Goal: Task Accomplishment & Management: Manage account settings

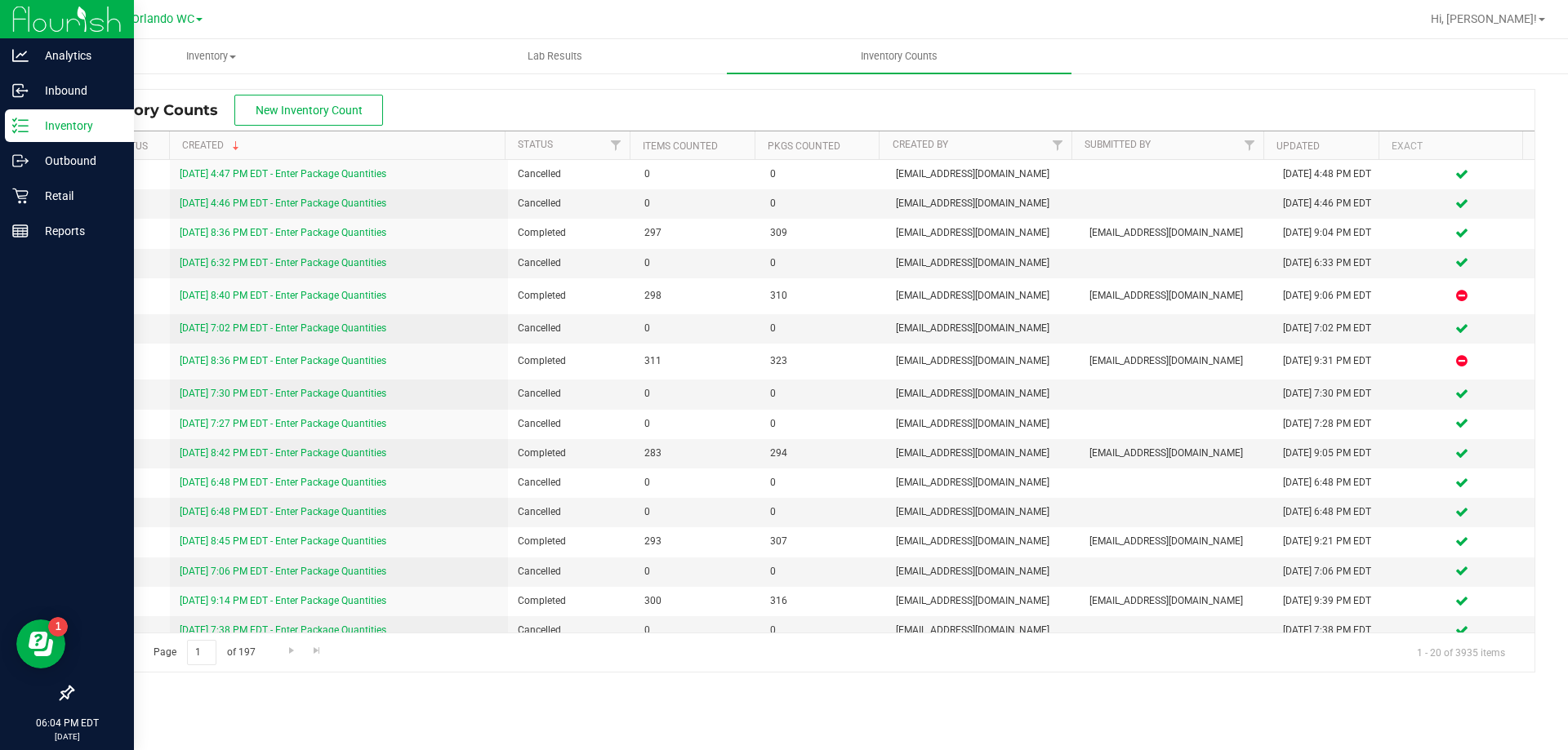
click at [6, 135] on div "Inventory" at bounding box center [69, 126] width 129 height 33
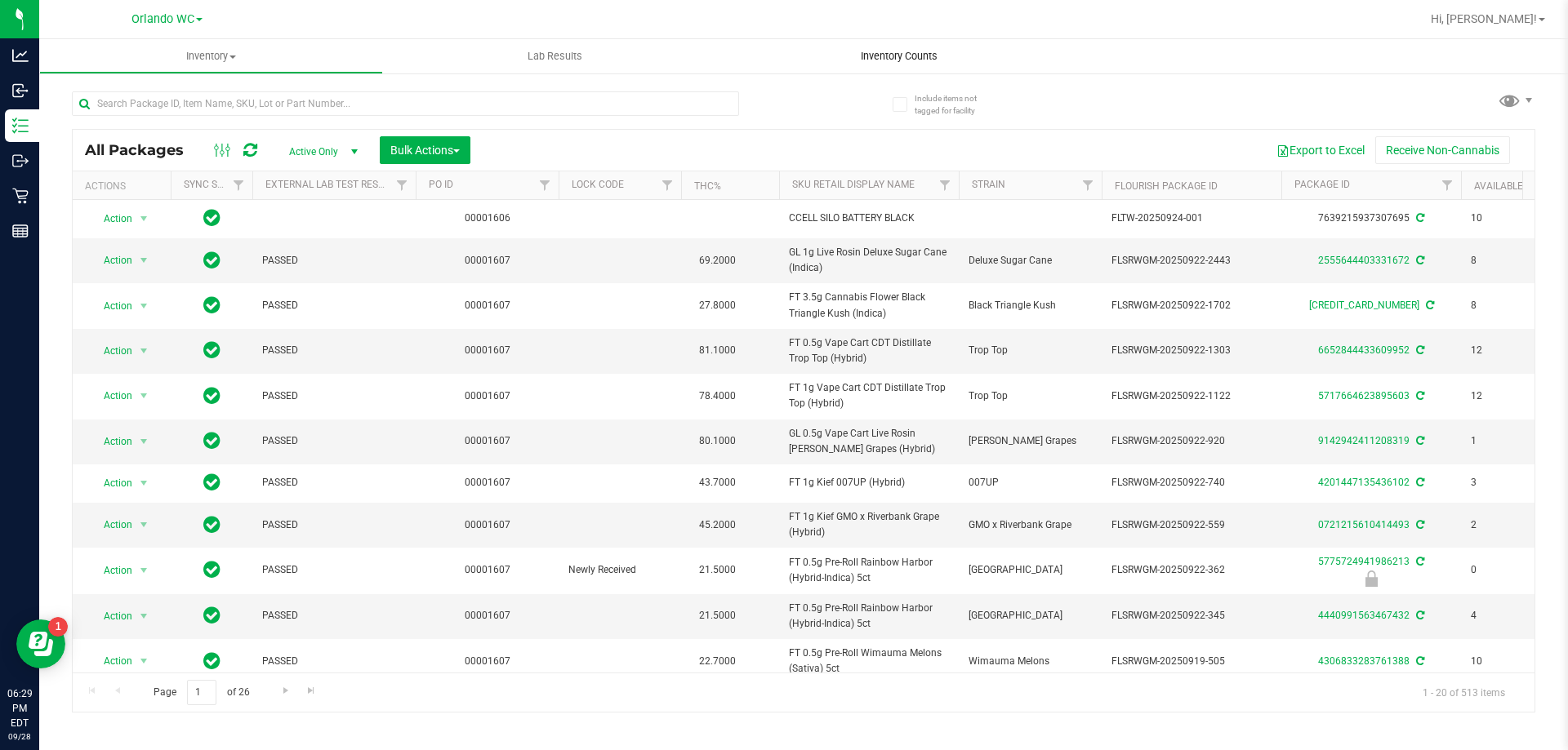
click at [837, 58] on uib-tab-heading "Inventory Counts" at bounding box center [898, 56] width 344 height 34
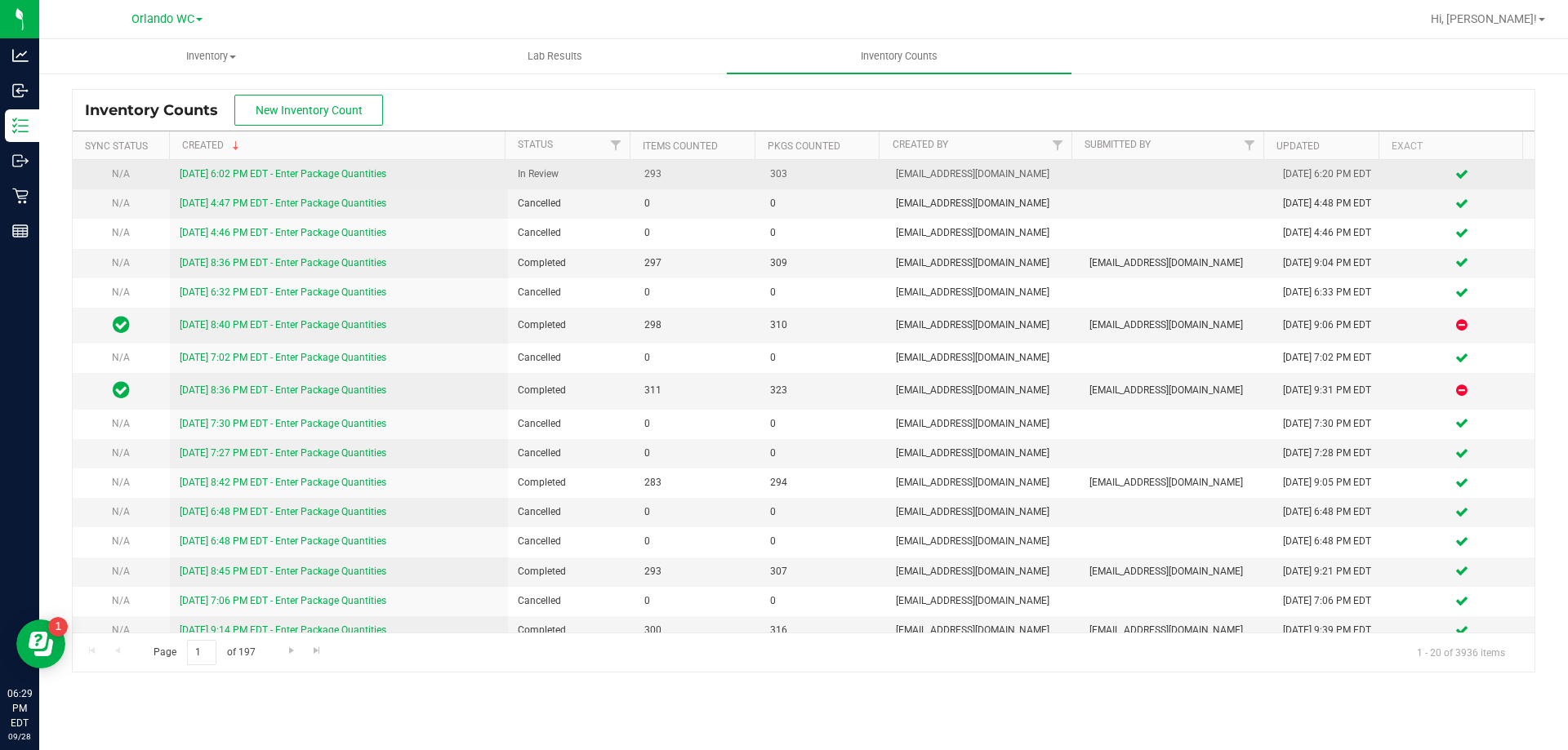
click at [321, 170] on link "[DATE] 6:02 PM EDT - Enter Package Quantities" at bounding box center [283, 174] width 206 height 11
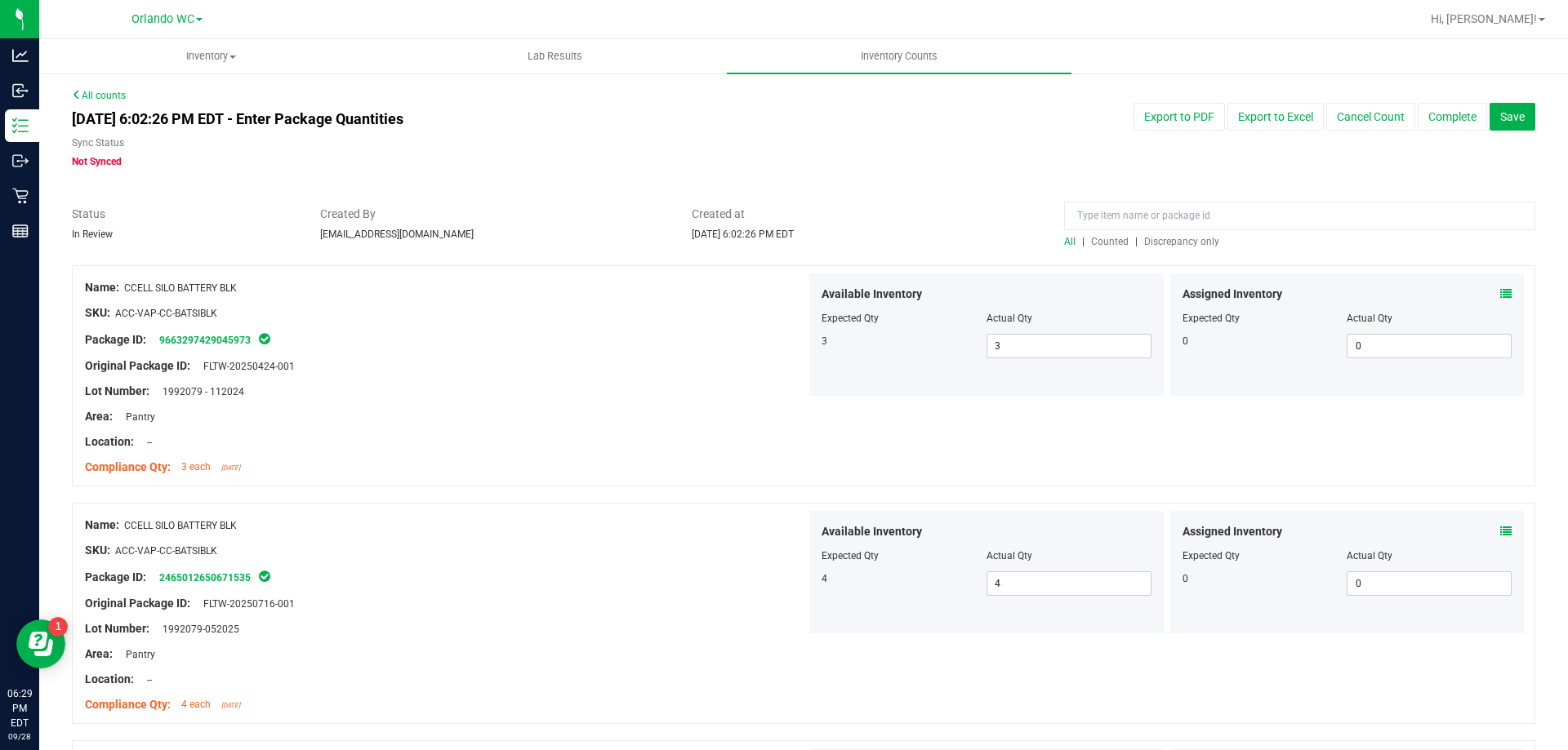
click at [1176, 235] on span "Discrepancy only" at bounding box center [1181, 241] width 75 height 11
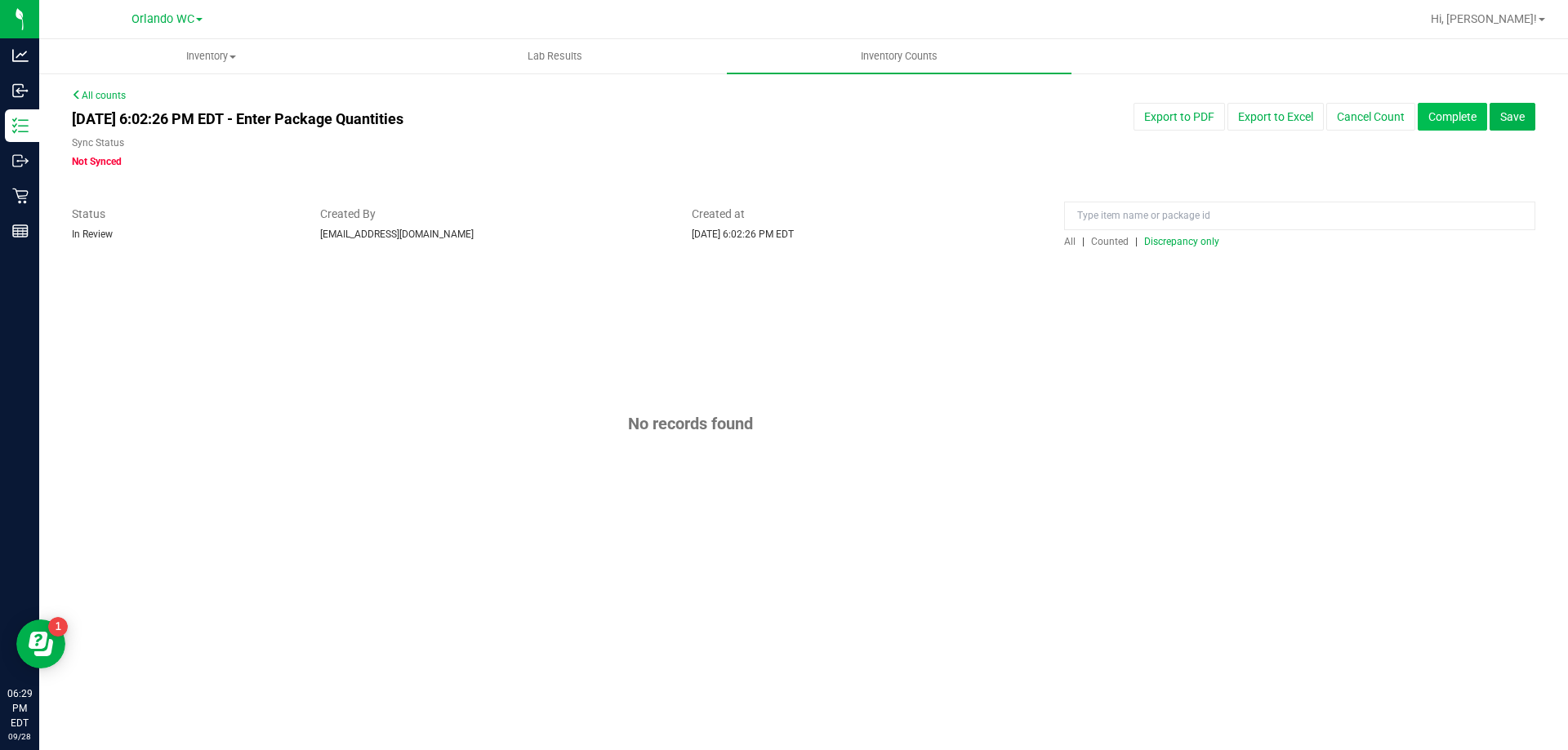
click at [1449, 107] on button "Complete" at bounding box center [1453, 116] width 69 height 27
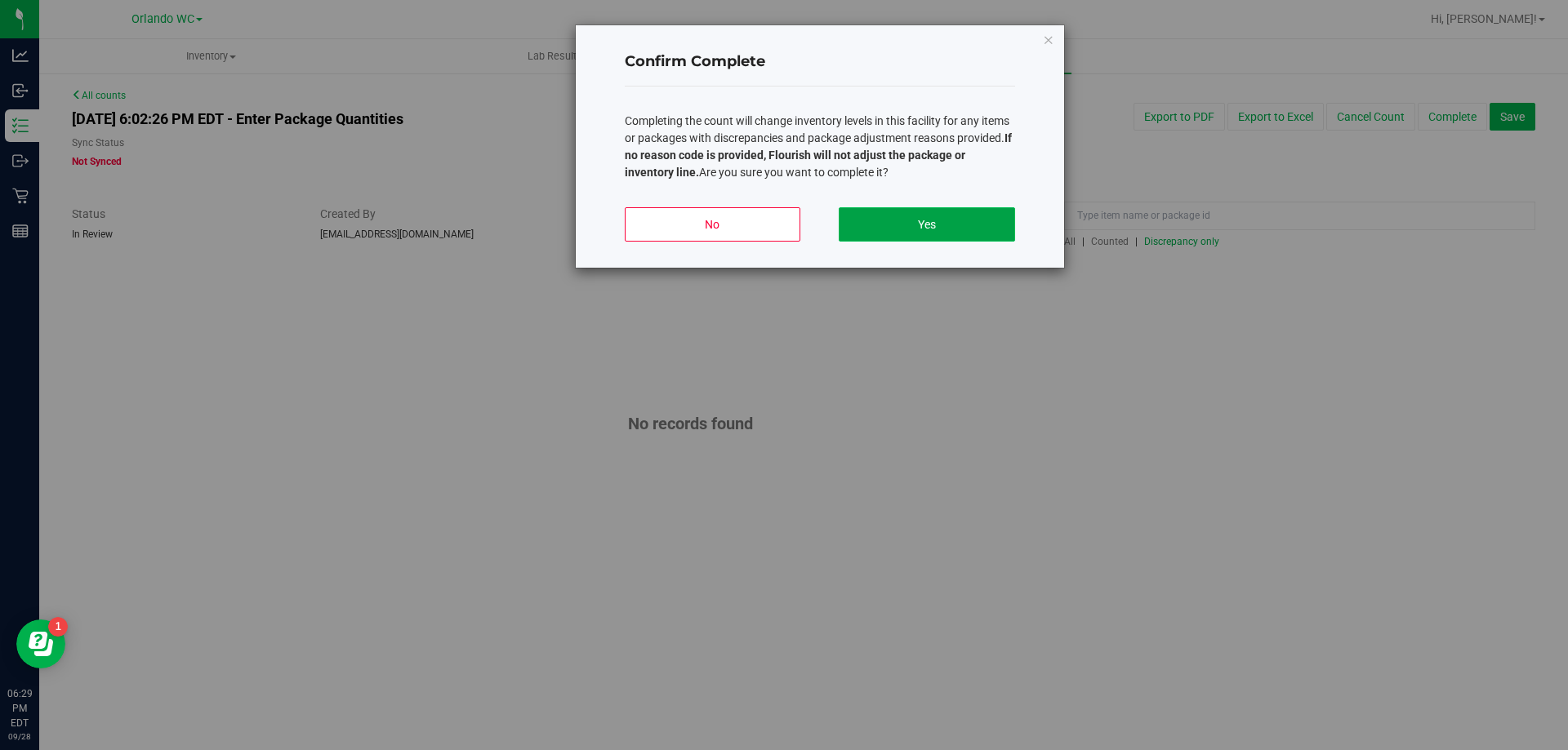
click at [924, 218] on button "Yes" at bounding box center [927, 224] width 176 height 34
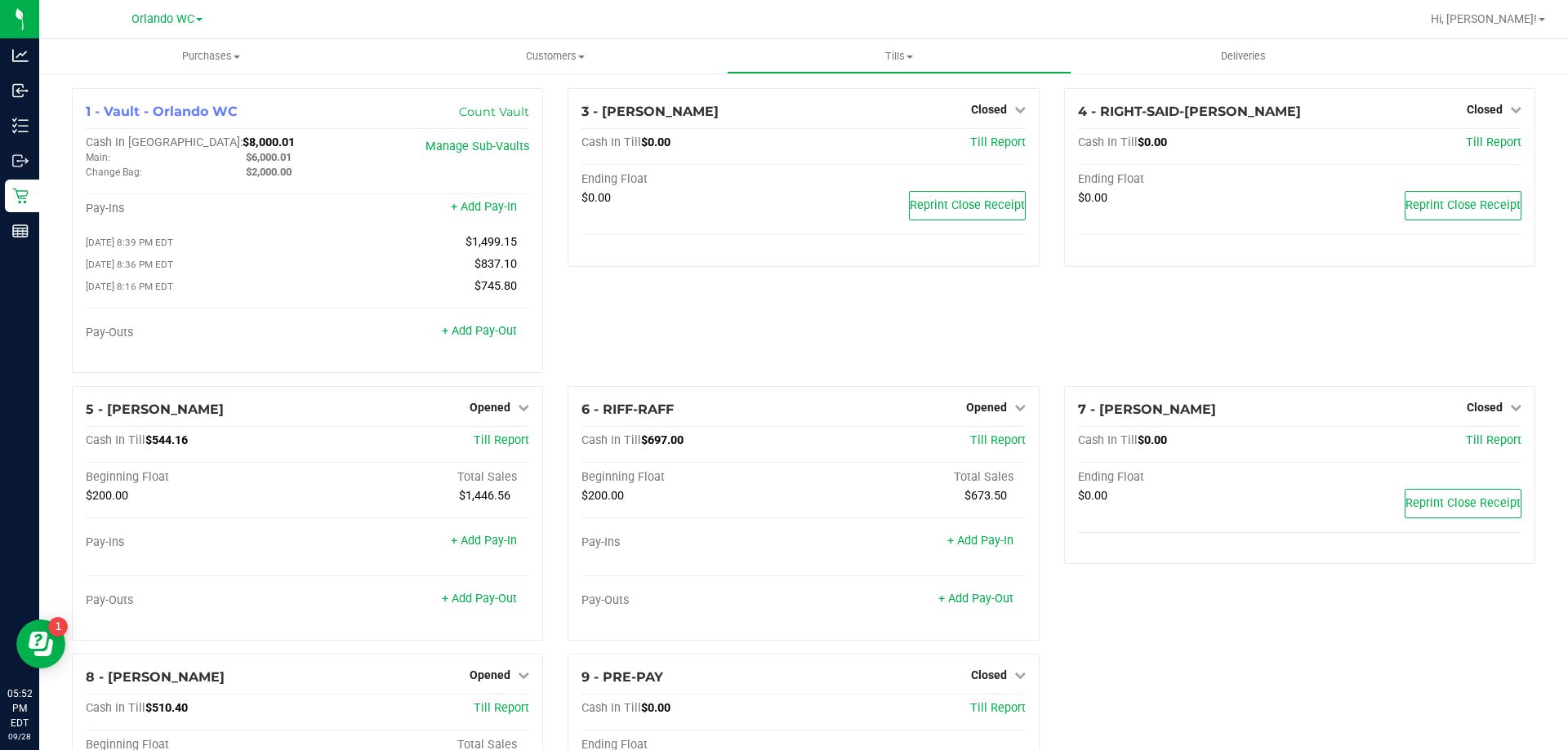
scroll to position [192, 0]
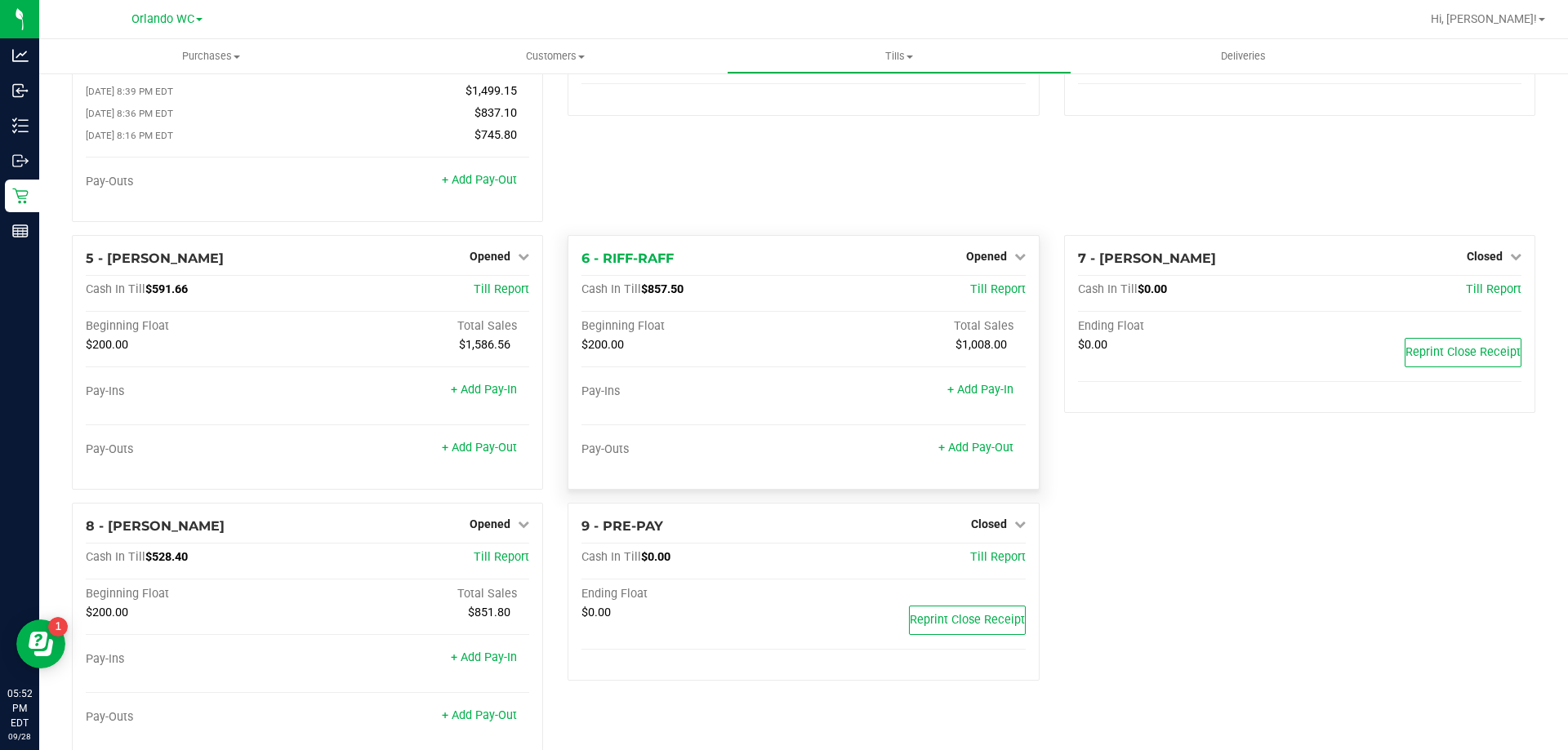
scroll to position [164, 0]
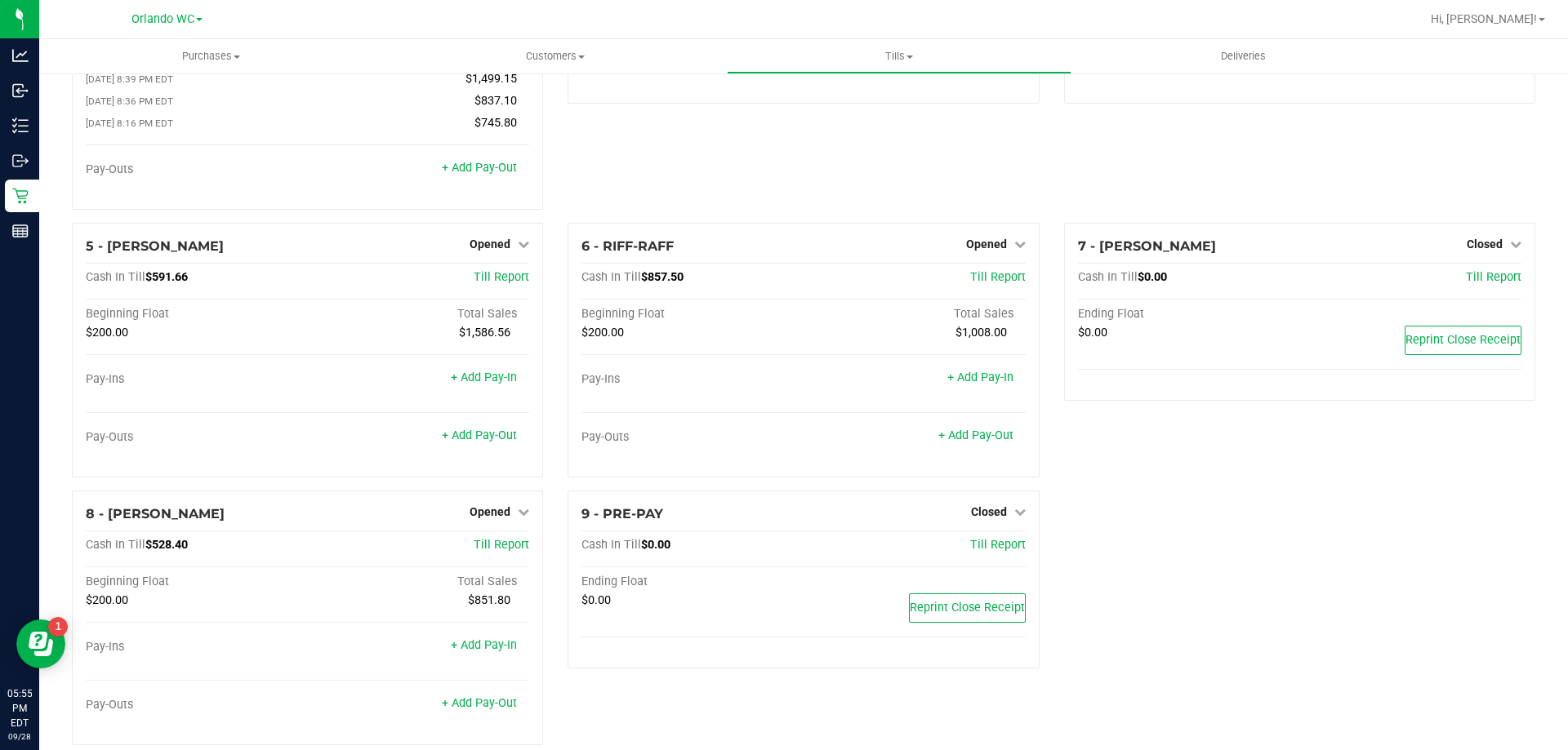
click at [863, 189] on div "3 - JASON-DERULO Closed Open Till Cash In Till $0.00 Till Report Ending Float $…" at bounding box center [803, 74] width 496 height 298
click at [497, 249] on span "Opened" at bounding box center [489, 244] width 41 height 13
click at [472, 281] on link "Close Till" at bounding box center [492, 278] width 44 height 13
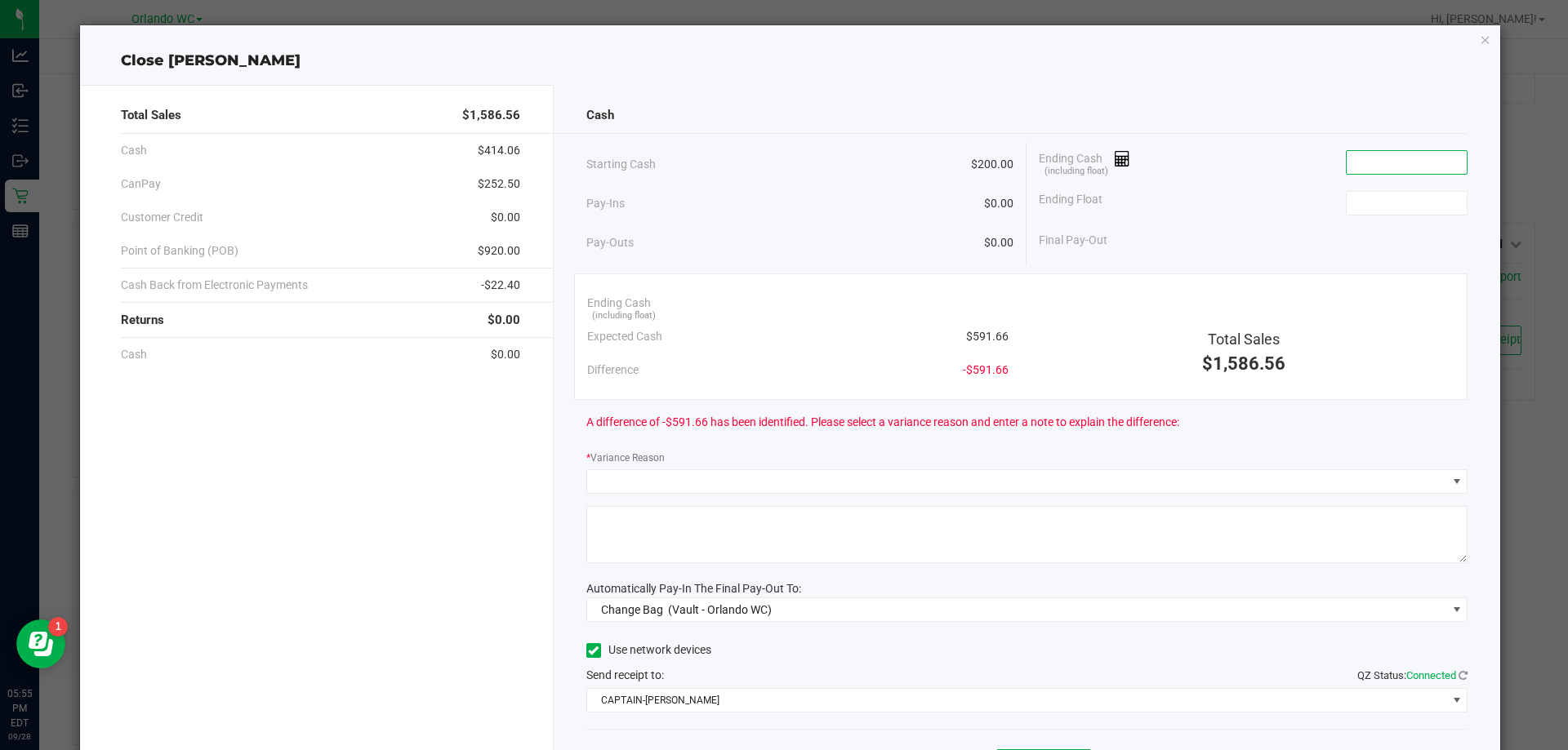
click at [1365, 168] on input at bounding box center [1407, 163] width 120 height 23
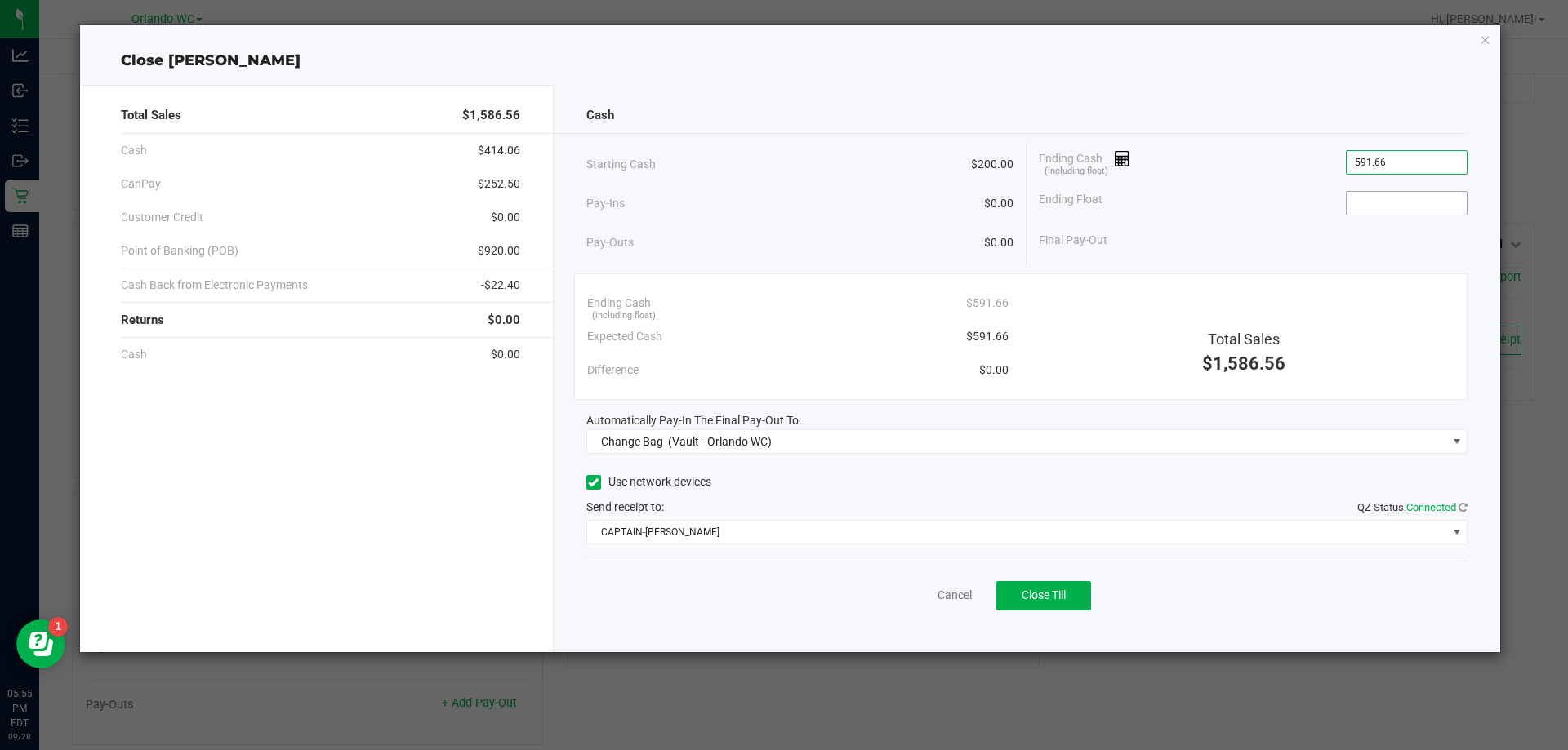
type input "$591.66"
click at [1407, 209] on input at bounding box center [1407, 203] width 120 height 23
type input "$200.00"
click at [1236, 214] on div "Ending Float $200.00" at bounding box center [1253, 202] width 429 height 41
click at [1060, 461] on div "Cash Starting Cash $200.00 Pay-Ins $0.00 Pay-Outs $0.00 Ending Cash (including …" at bounding box center [1027, 369] width 947 height 567
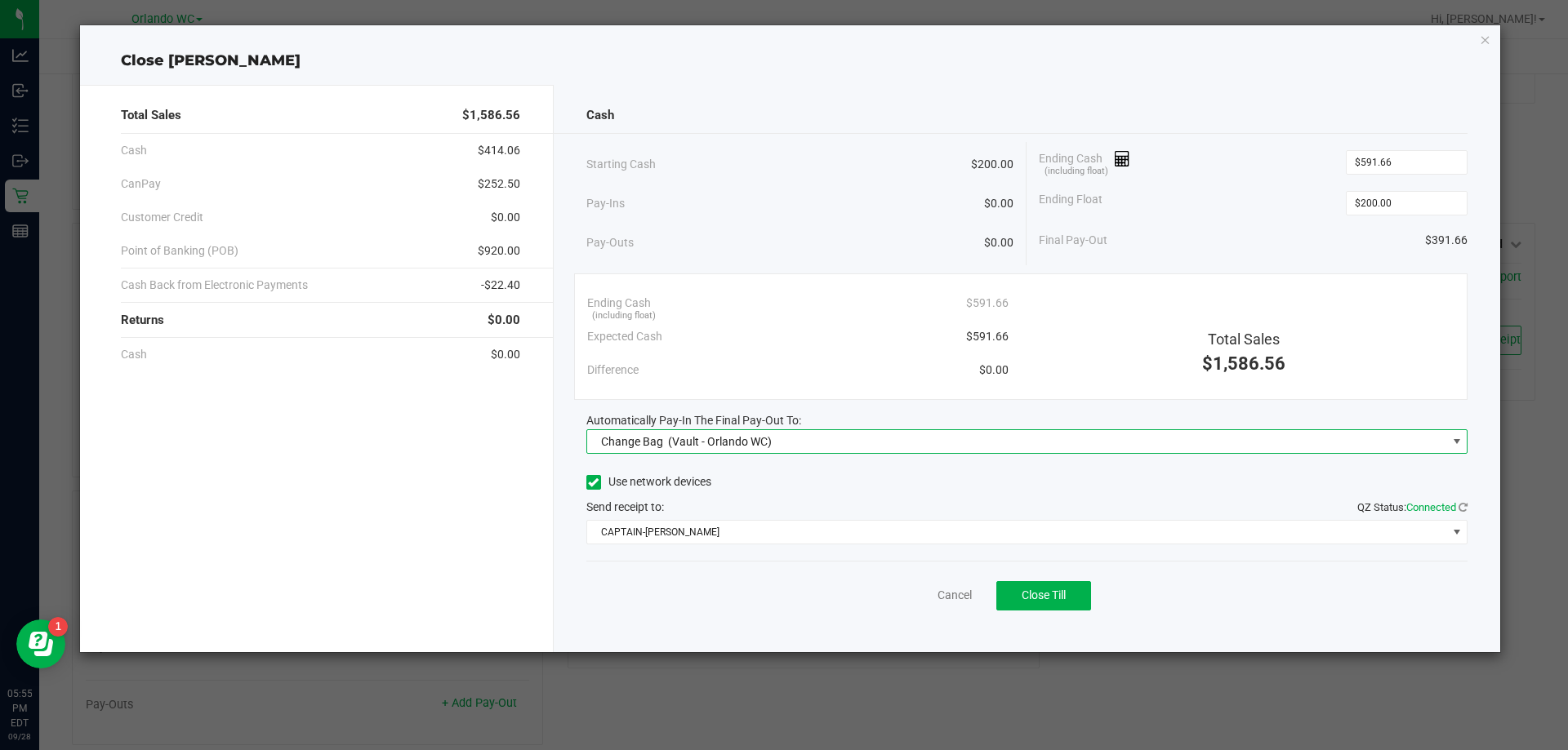
click at [1054, 448] on span "Change Bag (Vault - Orlando WC)" at bounding box center [1017, 442] width 860 height 23
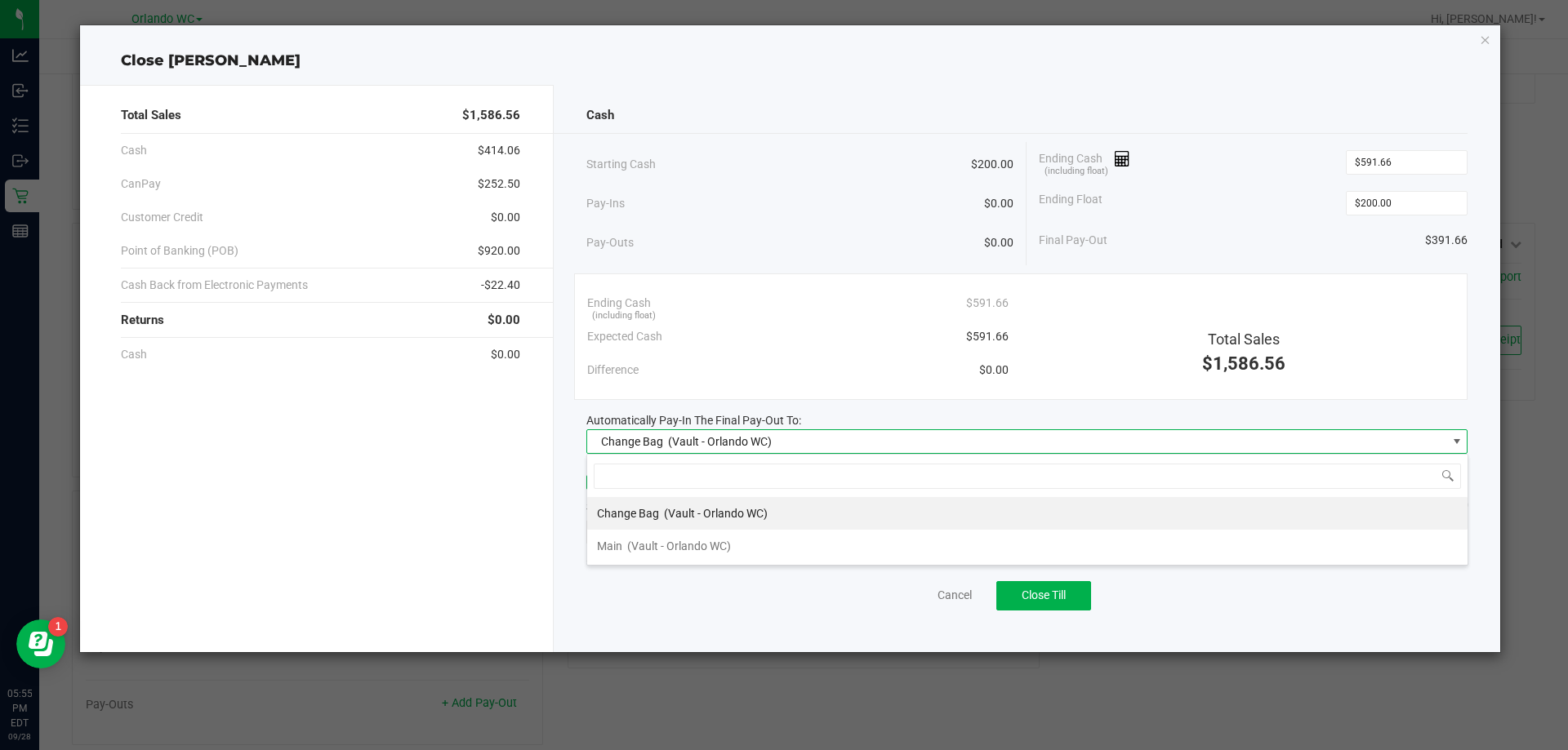
scroll to position [25, 881]
click at [661, 549] on span "(Vault - Orlando WC)" at bounding box center [679, 547] width 104 height 13
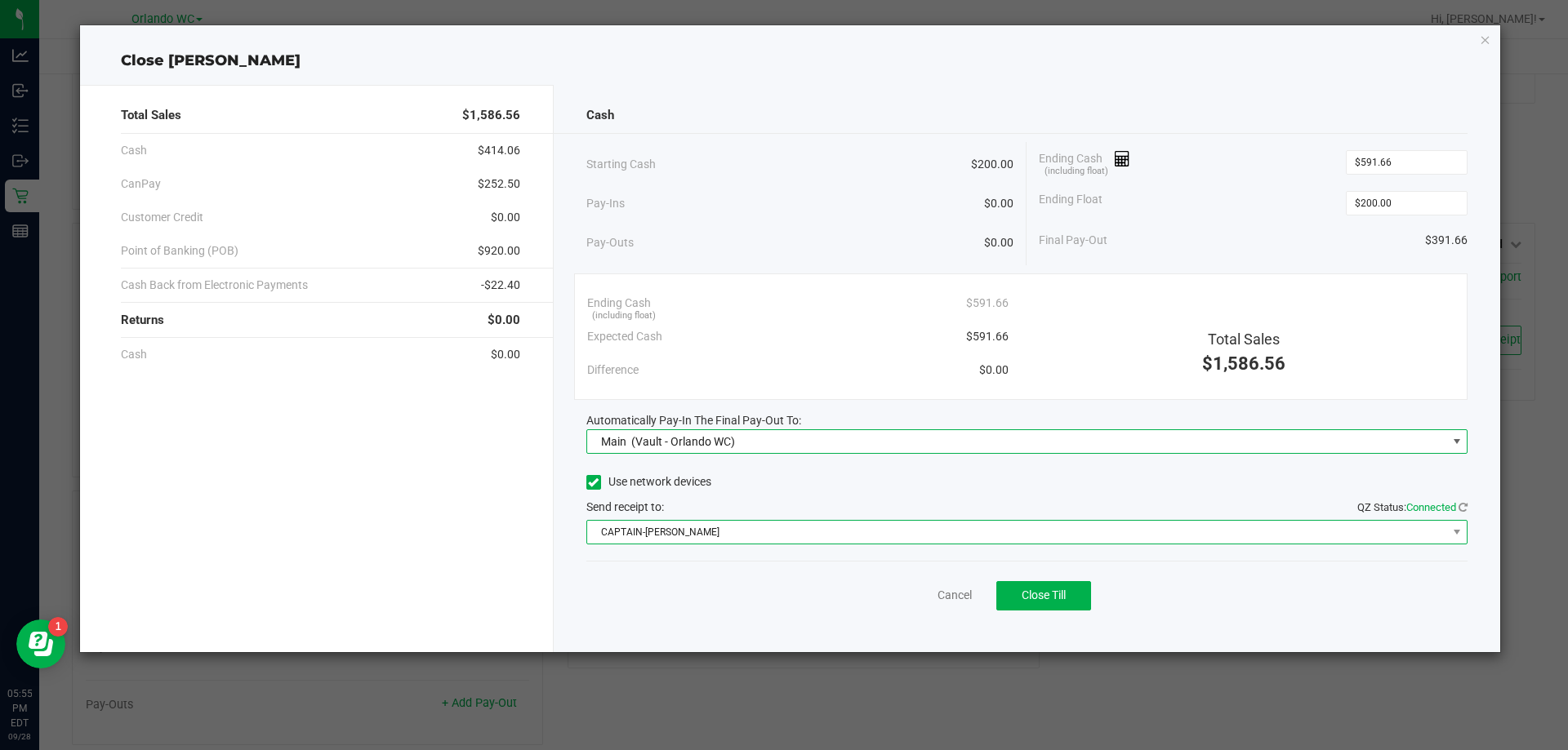
click at [675, 543] on span "CAPTAIN-KANGA" at bounding box center [1017, 532] width 860 height 23
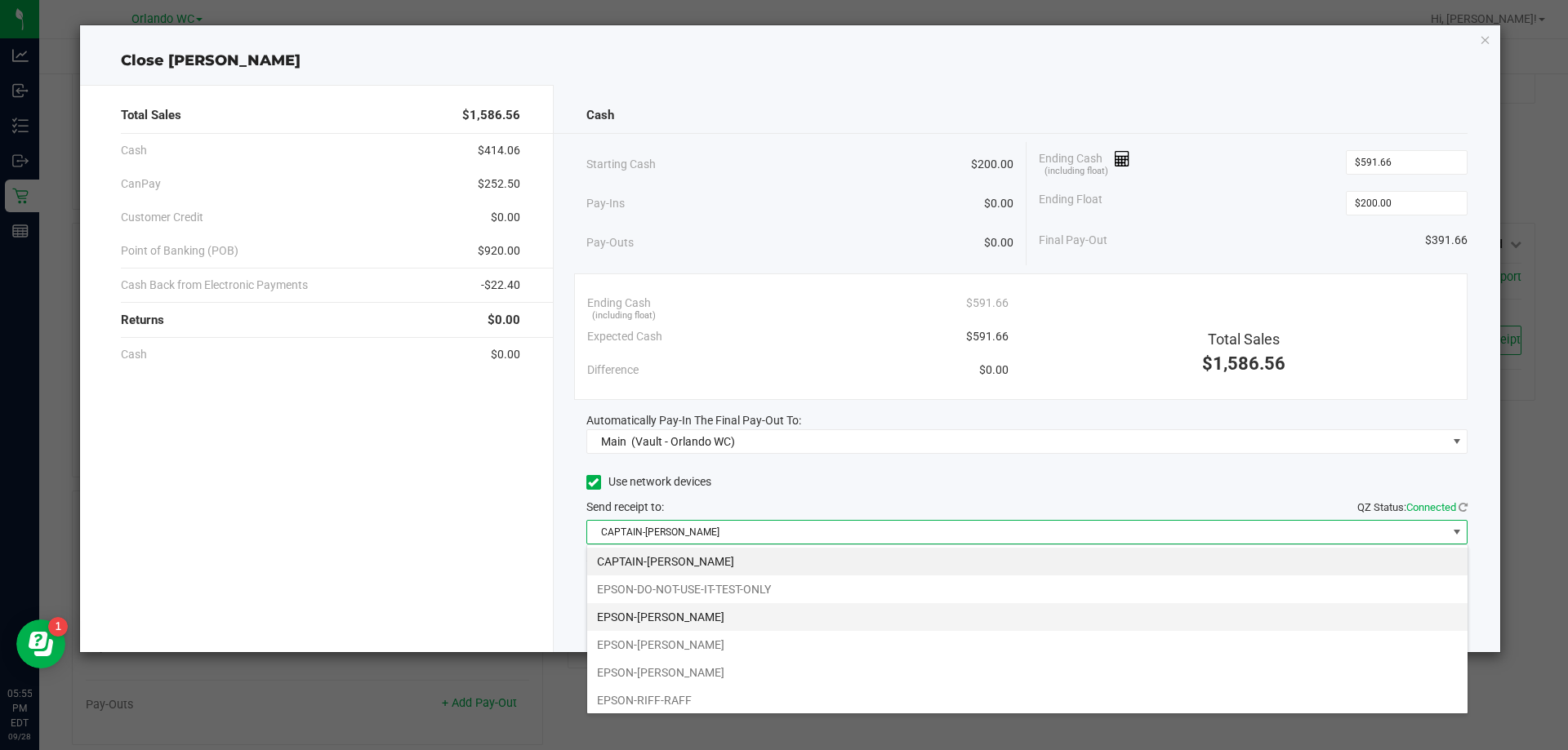
click at [672, 622] on li "EPSON-JASON-DERULO" at bounding box center [1028, 617] width 881 height 27
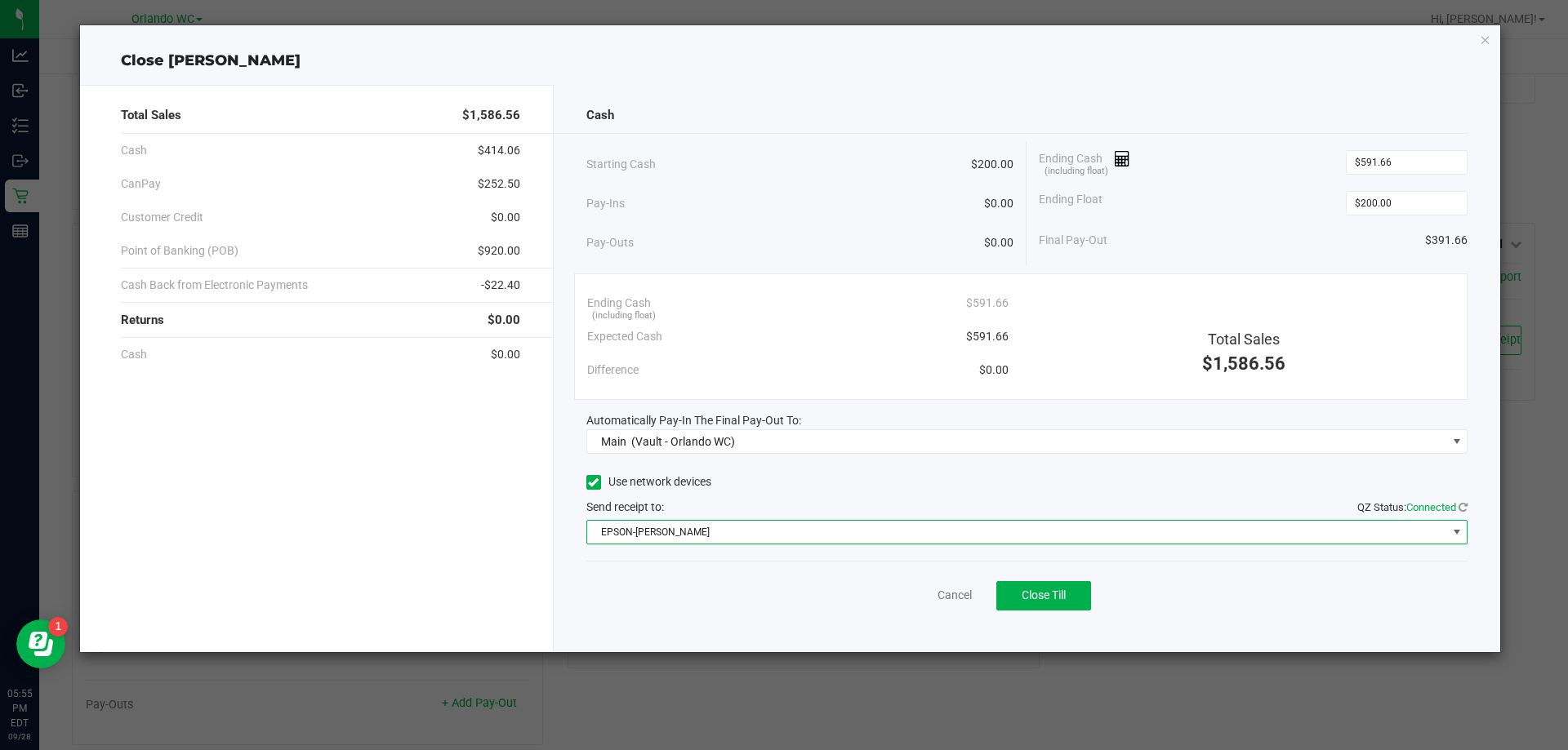
drag, startPoint x: 670, startPoint y: 606, endPoint x: 678, endPoint y: 598, distance: 11.3
click at [671, 602] on div "Cancel Close Till" at bounding box center [1028, 592] width 882 height 62
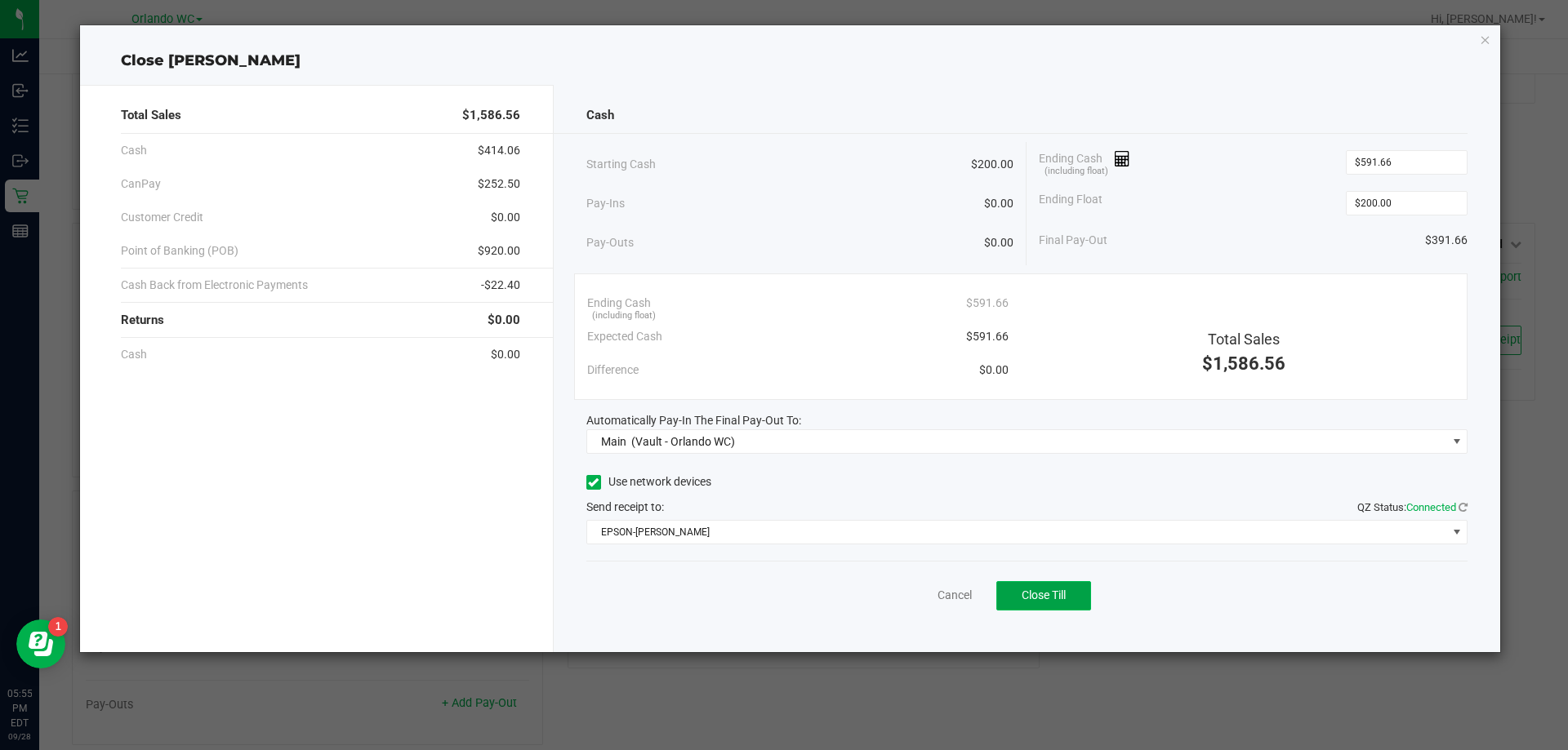
click at [1043, 600] on span "Close Till" at bounding box center [1044, 595] width 44 height 13
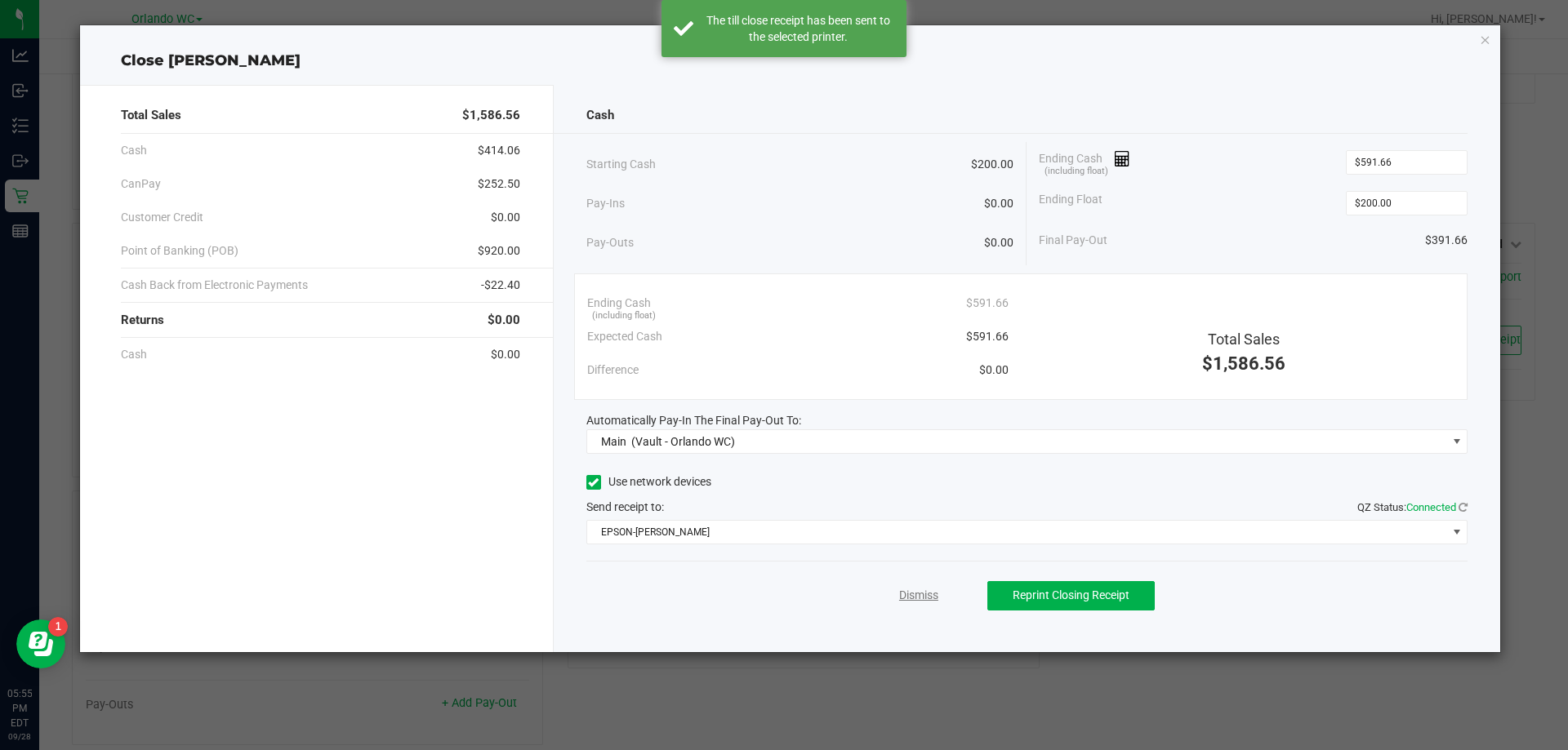
click at [920, 597] on link "Dismiss" at bounding box center [918, 596] width 39 height 17
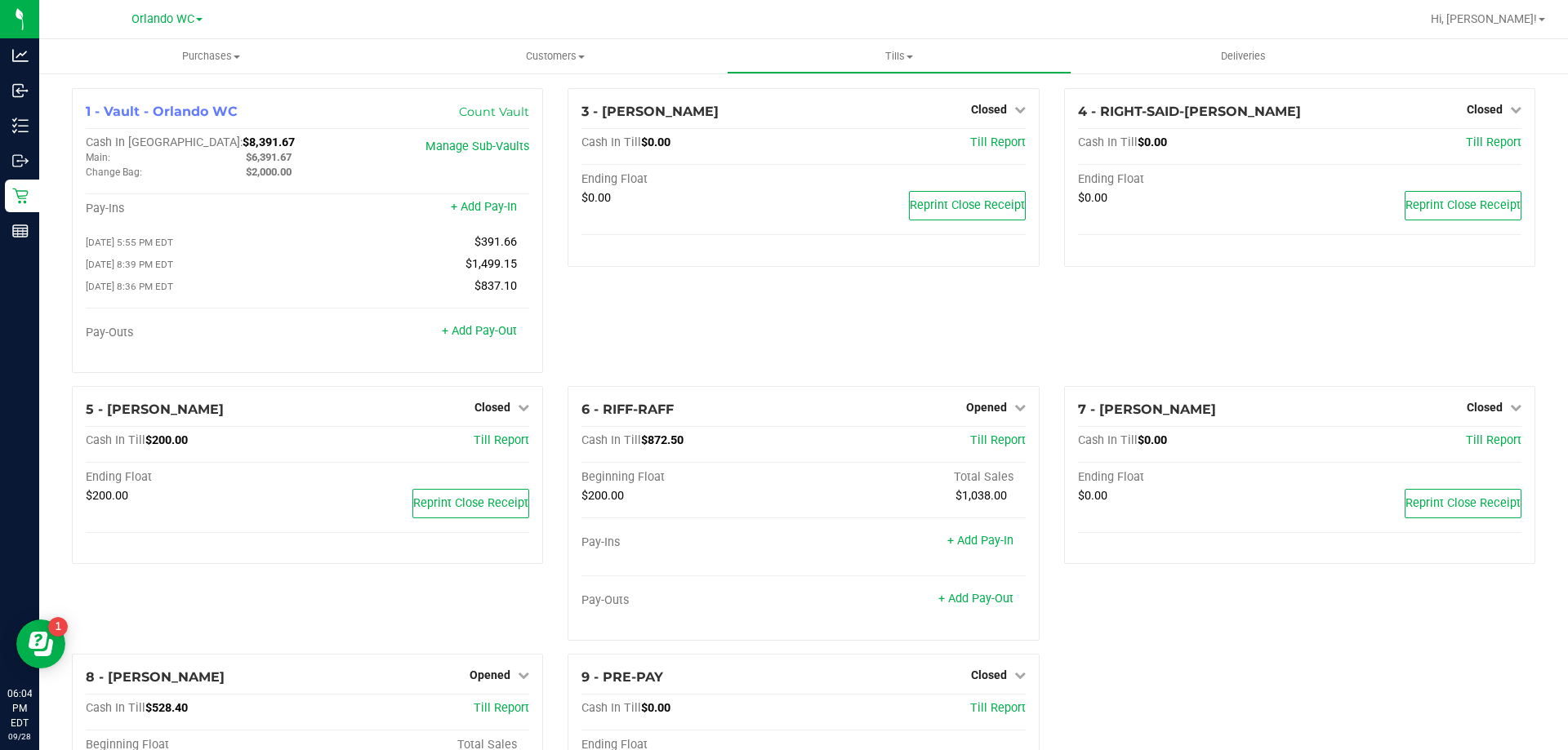
click at [769, 295] on div "3 - JASON-DERULO Closed Open Till Cash In Till $0.00 Till Report Ending Float $…" at bounding box center [803, 236] width 496 height 298
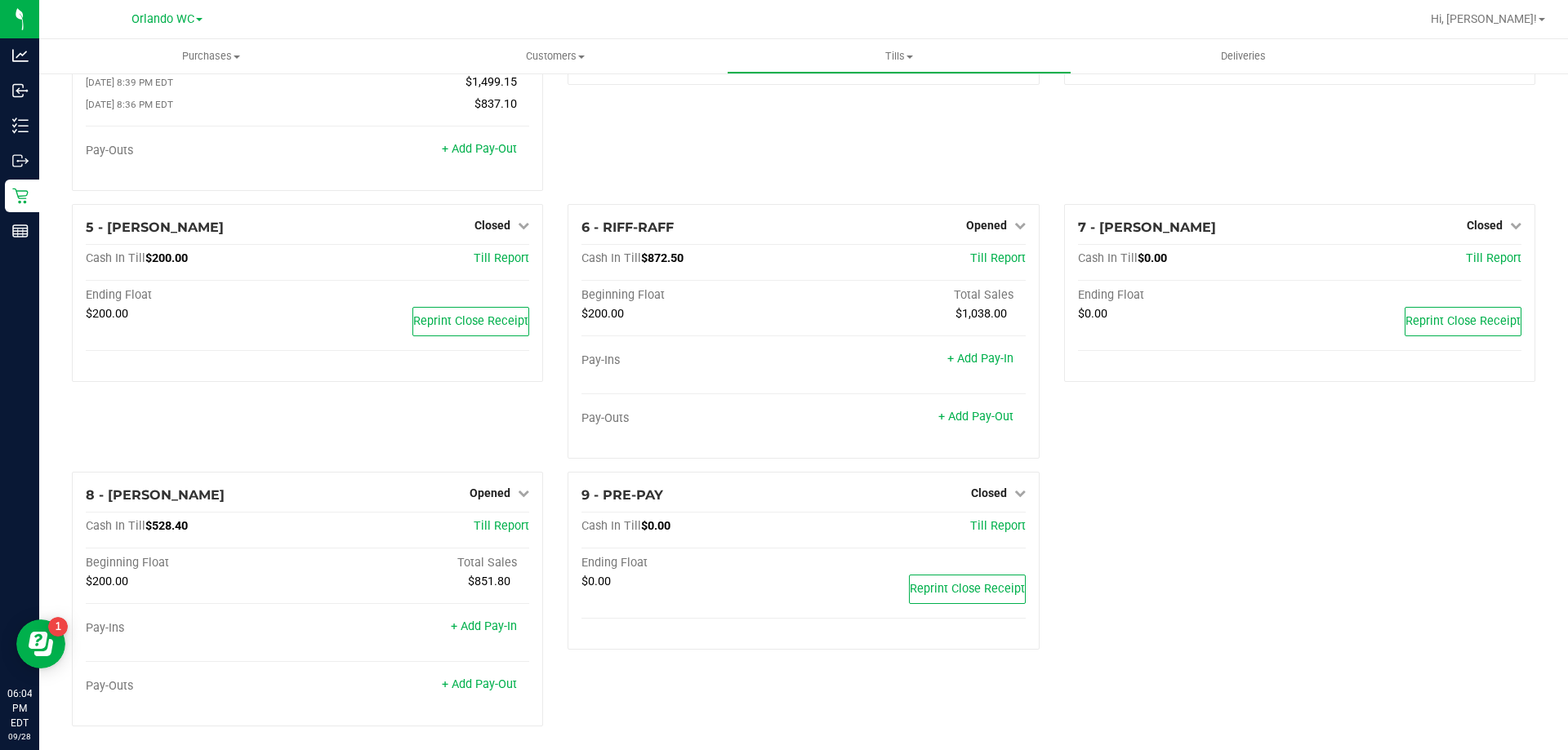
scroll to position [192, 0]
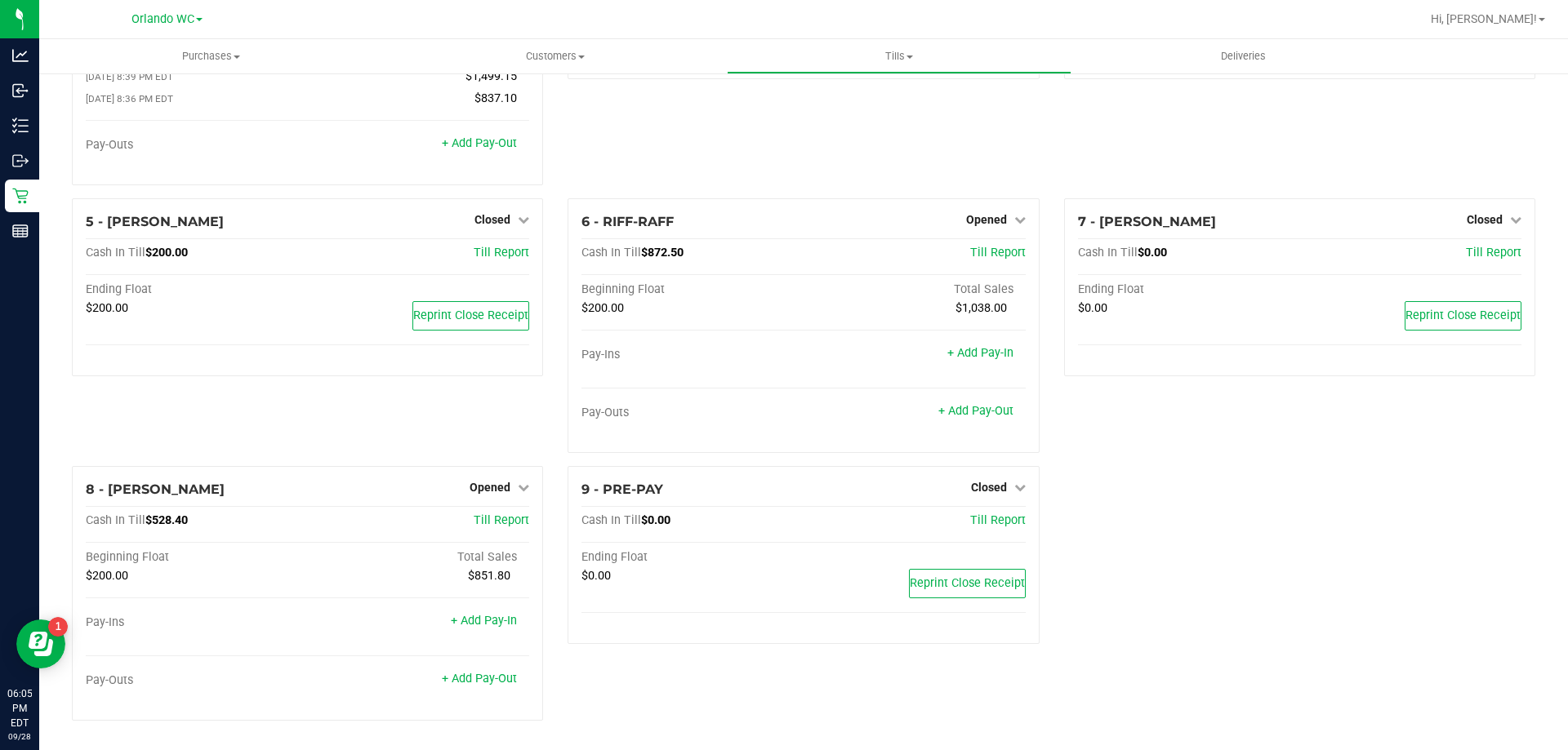
click at [589, 150] on div "3 - JASON-DERULO Closed Open Till Cash In Till $0.00 Till Report Ending Float $…" at bounding box center [803, 49] width 496 height 298
click at [925, 91] on div "3 - JASON-DERULO Closed Open Till Cash In Till $0.00 Till Report Ending Float $…" at bounding box center [803, 49] width 496 height 298
click at [981, 224] on span "Opened" at bounding box center [986, 219] width 41 height 13
click at [987, 253] on link "Close Till" at bounding box center [988, 253] width 44 height 13
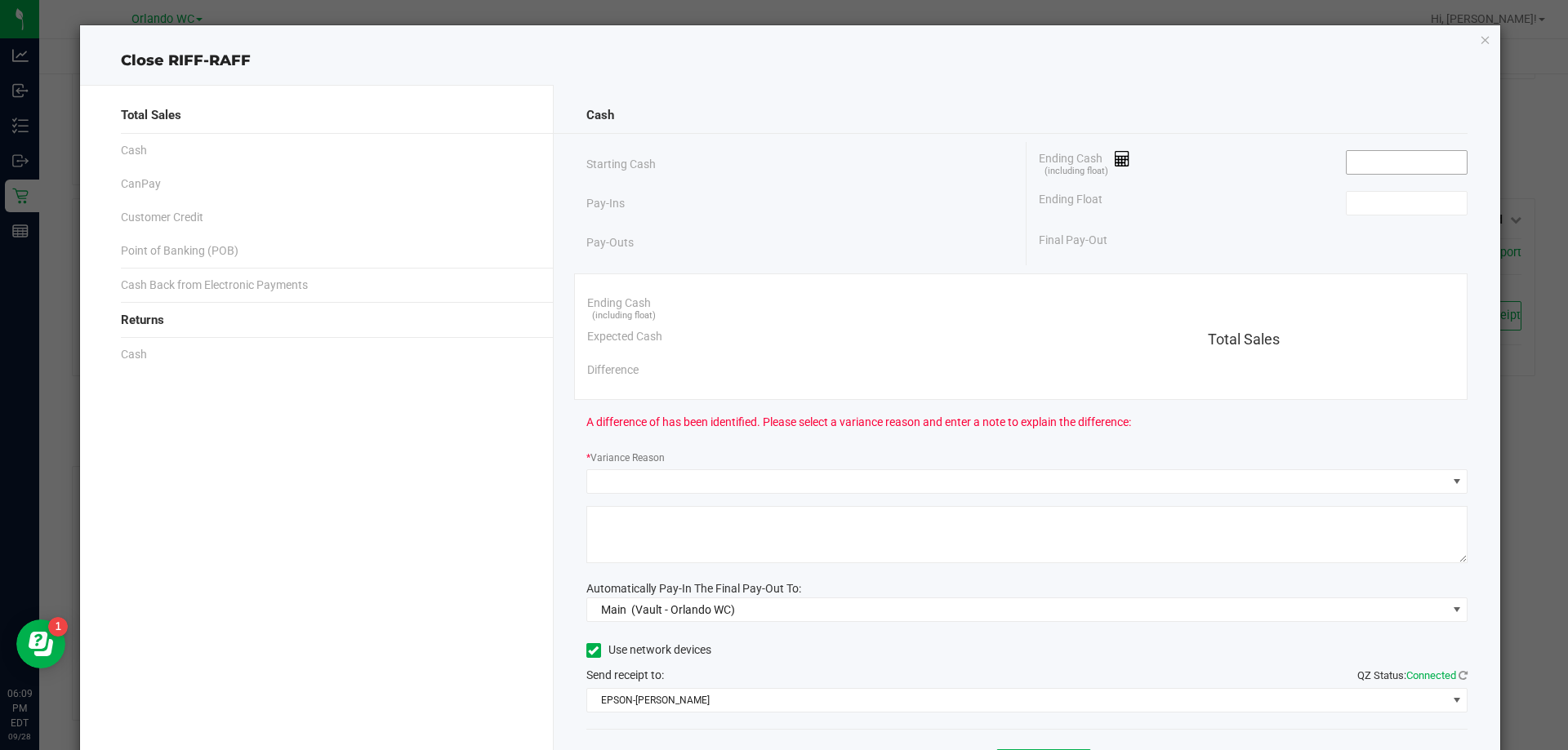
click at [1409, 170] on input at bounding box center [1407, 163] width 120 height 23
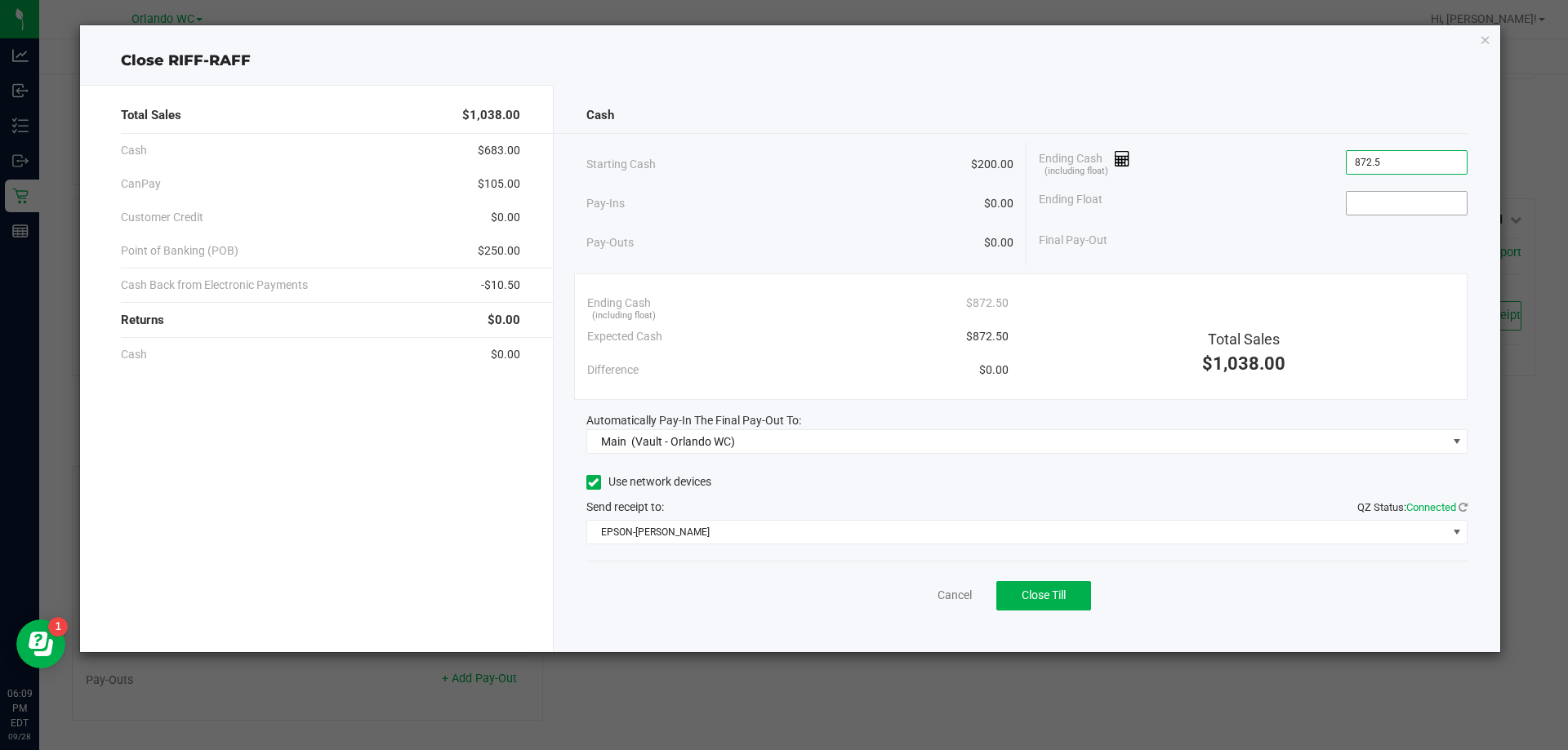
type input "$872.50"
click at [1397, 208] on input at bounding box center [1407, 203] width 120 height 23
type input "$200.00"
click at [1137, 183] on div "Ending Float $200.00" at bounding box center [1253, 202] width 429 height 41
click at [1063, 594] on span "Close Till" at bounding box center [1044, 595] width 44 height 13
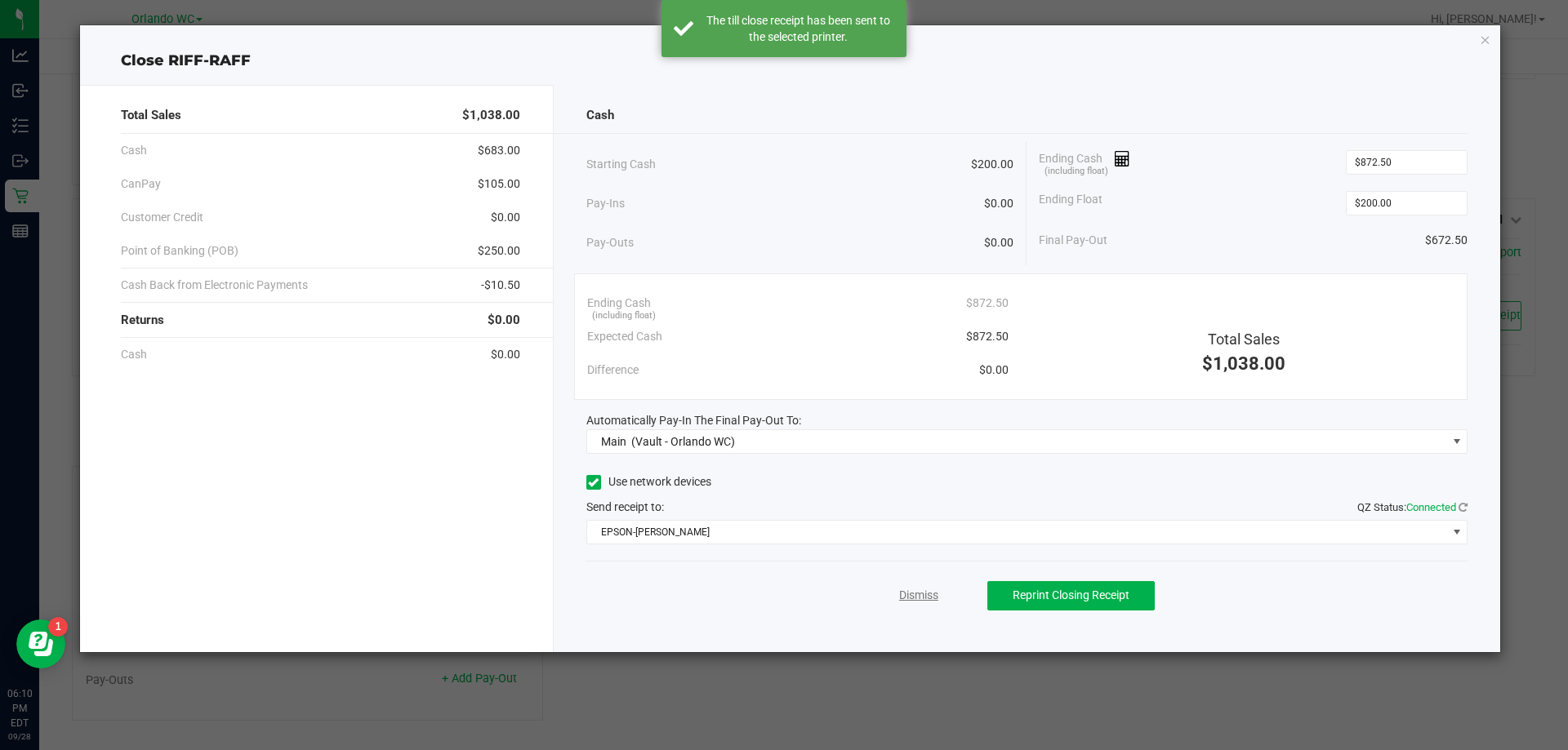
click at [911, 594] on link "Dismiss" at bounding box center [918, 596] width 39 height 17
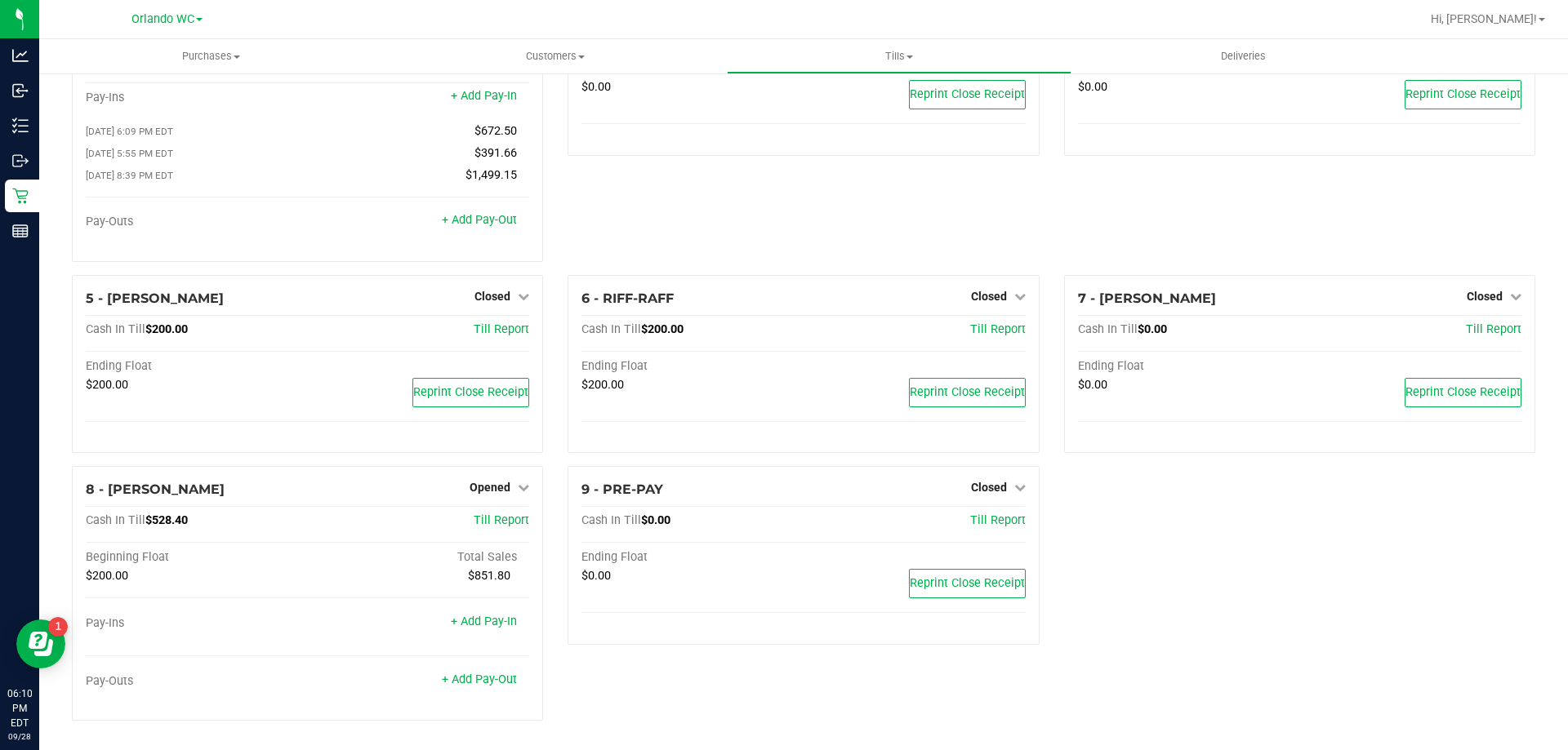
click at [597, 242] on div "3 - JASON-DERULO Closed Open Till Cash In Till $0.00 Till Report Ending Float $…" at bounding box center [803, 126] width 496 height 298
click at [466, 749] on div "1 - Vault - Orlando WC Count Vault Cash In Vault: $9,064.17 Main: $7,064.17 Cha…" at bounding box center [803, 356] width 1529 height 790
click at [484, 485] on span "Opened" at bounding box center [489, 487] width 41 height 13
click at [491, 528] on link "Close Till" at bounding box center [492, 522] width 44 height 13
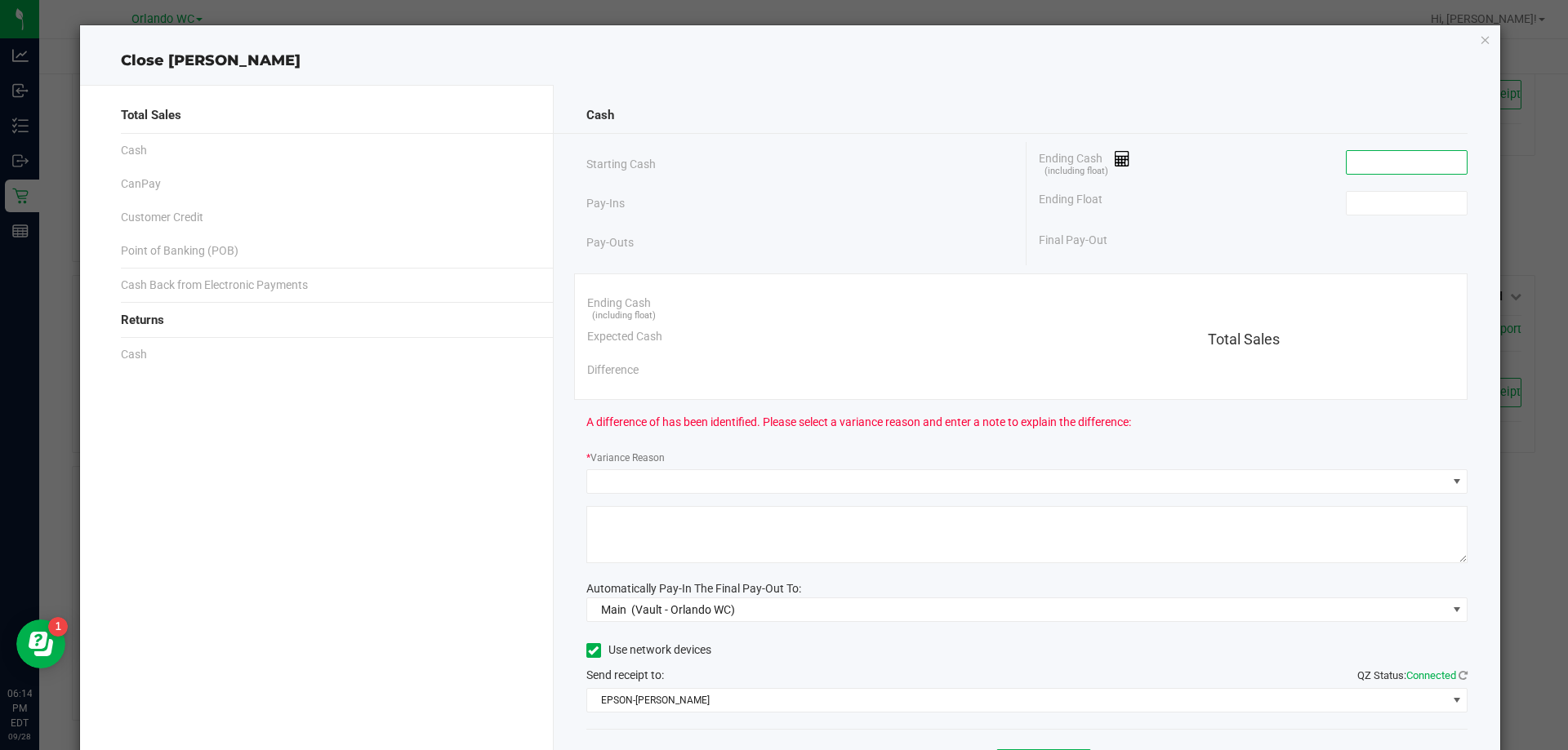
click at [1376, 157] on input at bounding box center [1407, 163] width 120 height 23
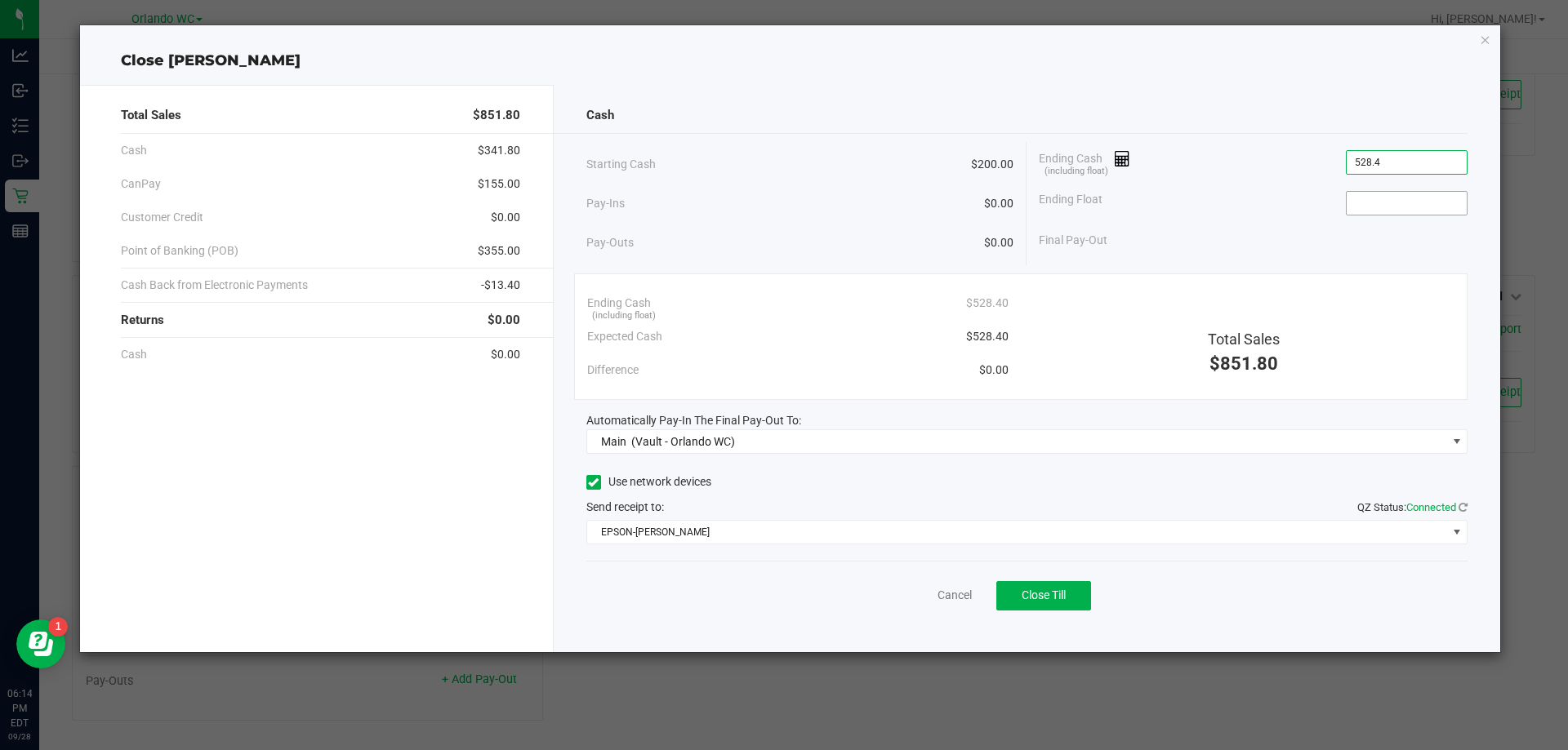
type input "$528.40"
click at [1392, 207] on input at bounding box center [1407, 203] width 120 height 23
type input "$200.00"
click at [1305, 183] on div "Ending Float $200.00" at bounding box center [1253, 202] width 429 height 41
click at [1150, 583] on div "Cancel Close Till" at bounding box center [1028, 592] width 882 height 62
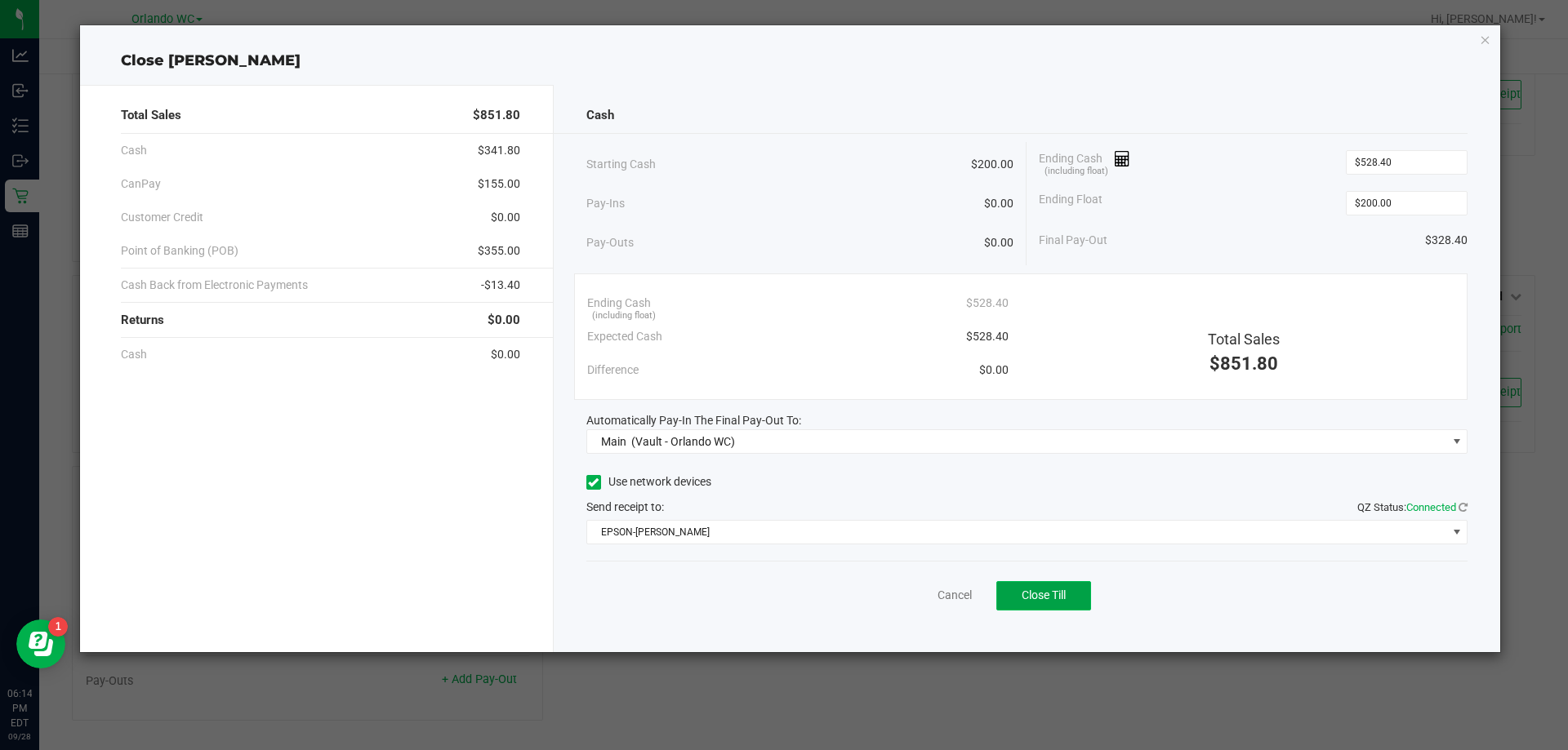
click at [1063, 598] on span "Close Till" at bounding box center [1044, 595] width 44 height 13
click at [908, 593] on link "Dismiss" at bounding box center [918, 596] width 39 height 17
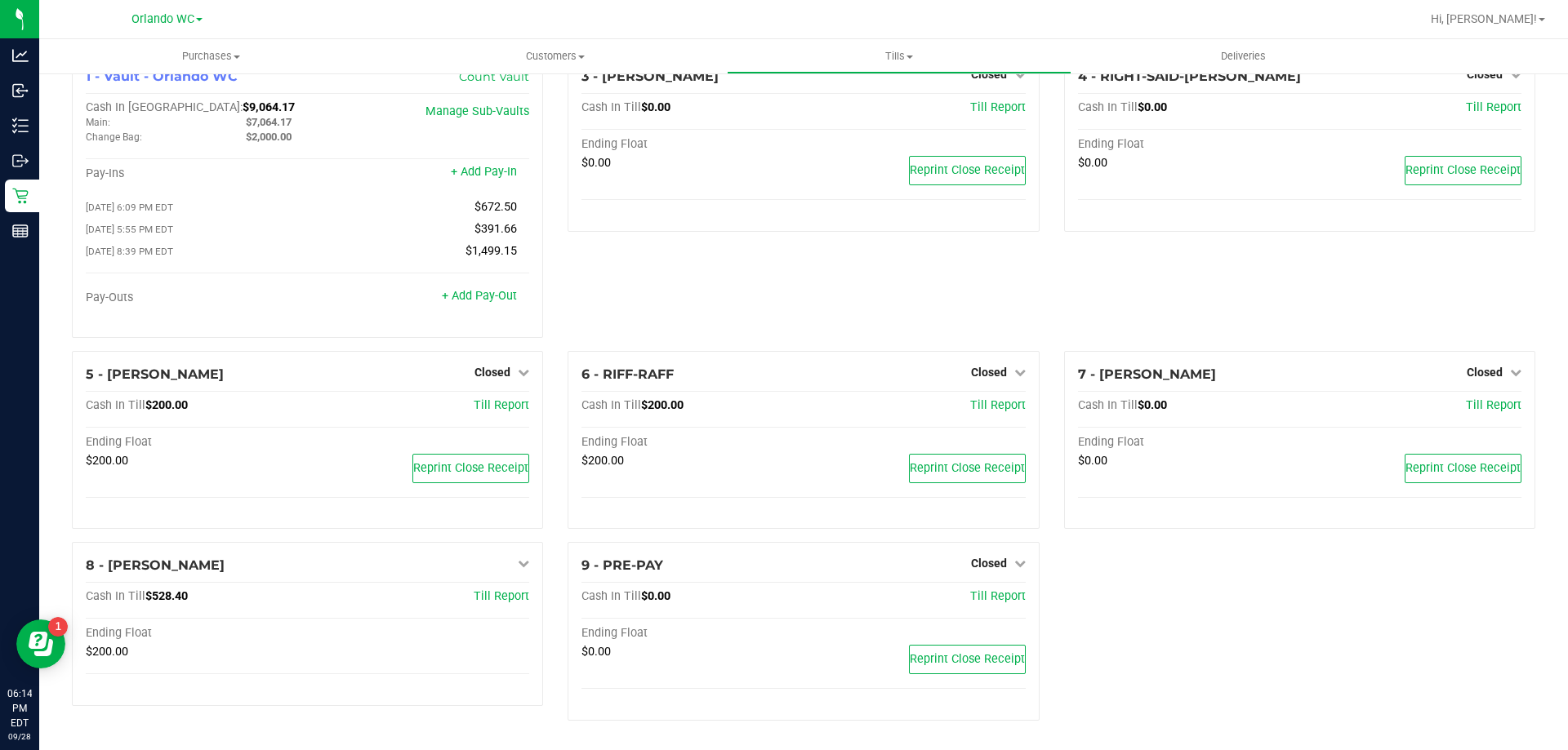
scroll to position [39, 0]
click at [654, 266] on div "3 - JASON-DERULO Closed Open Till Cash In Till $0.00 Till Report Ending Float $…" at bounding box center [803, 201] width 496 height 298
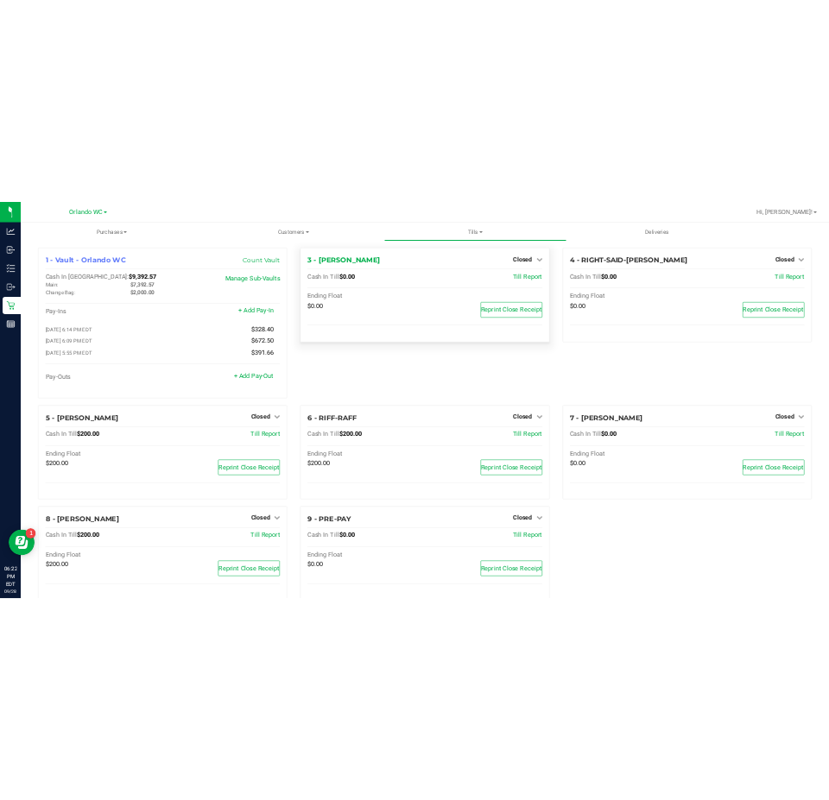
scroll to position [0, 0]
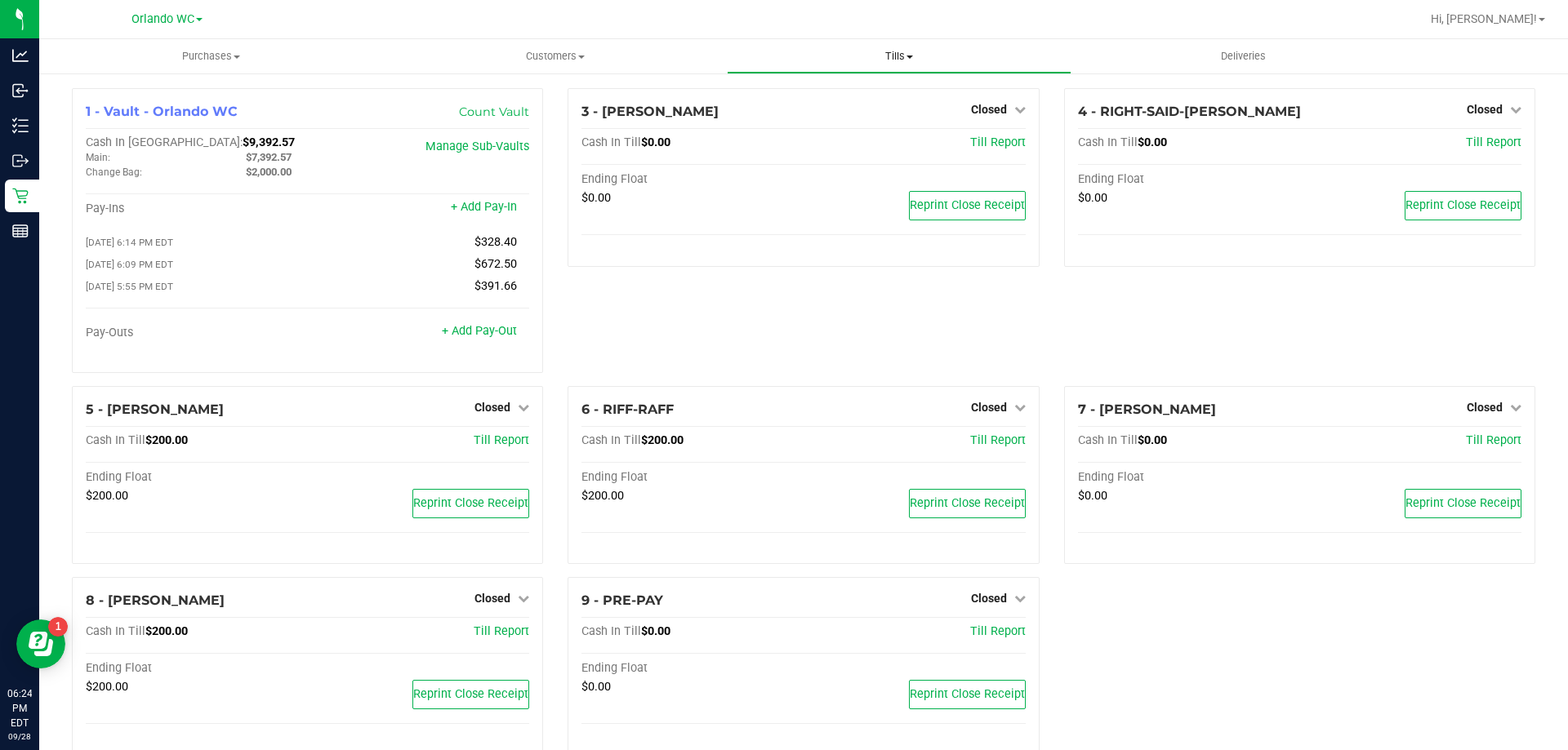
click at [863, 54] on span "Tills" at bounding box center [899, 57] width 343 height 15
click at [815, 122] on span "Reconcile e-payments" at bounding box center [808, 117] width 163 height 14
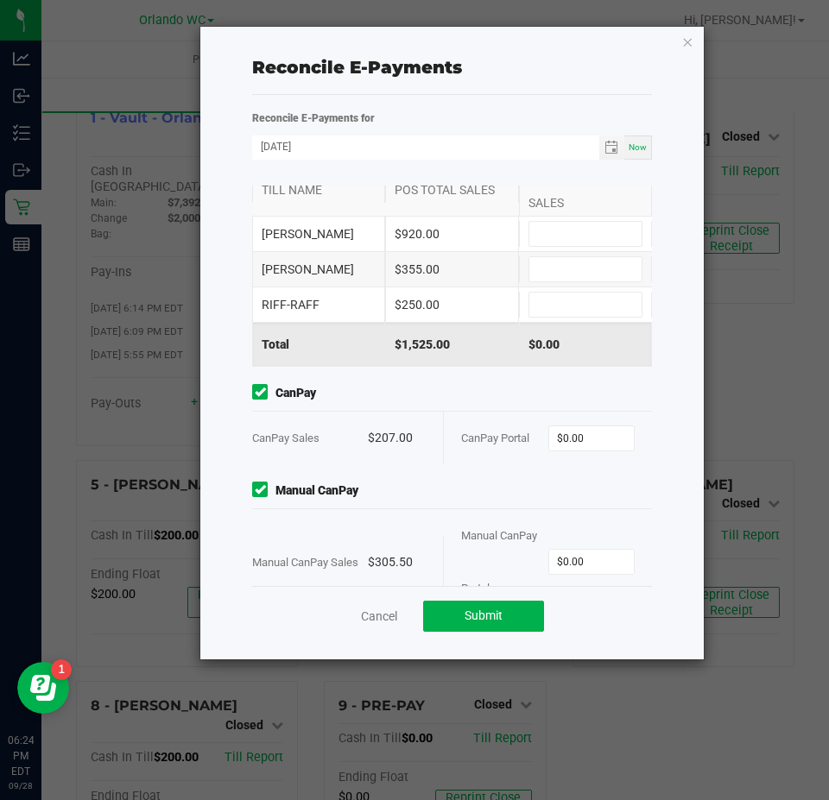
scroll to position [92, 0]
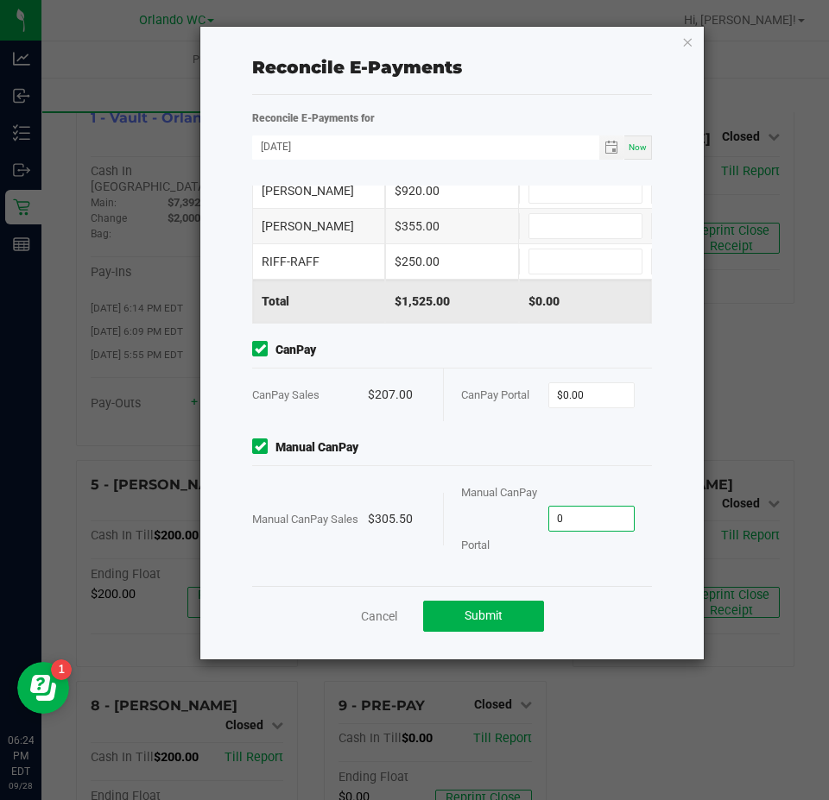
click at [570, 521] on input "0" at bounding box center [591, 519] width 85 height 24
type input "305.5"
type input "0"
type input "$305.50"
click at [549, 391] on input "0" at bounding box center [591, 395] width 85 height 24
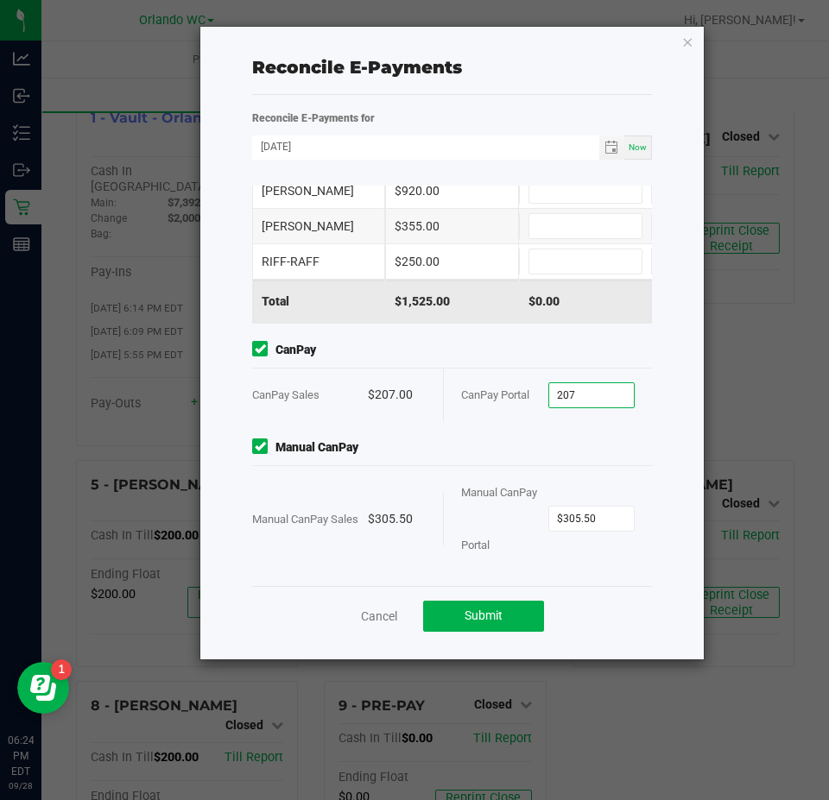
type input "$207.00"
click at [527, 327] on div "Point of Banking (POB) (By Till) TILL NAME POS TOTAL SALES TERMINAL TOTAL SALES…" at bounding box center [452, 386] width 426 height 401
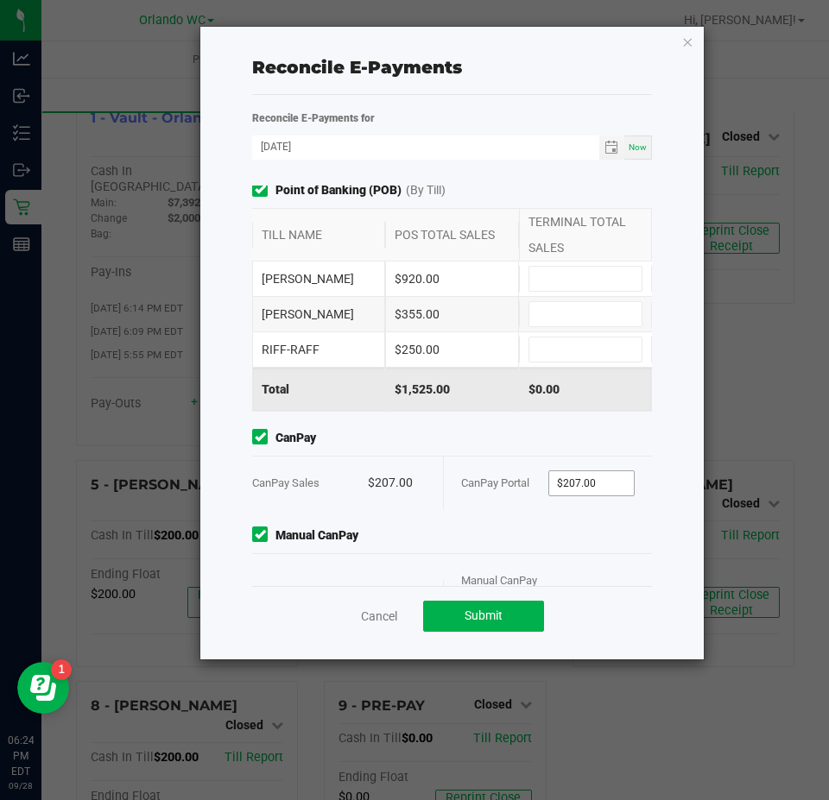
scroll to position [0, 0]
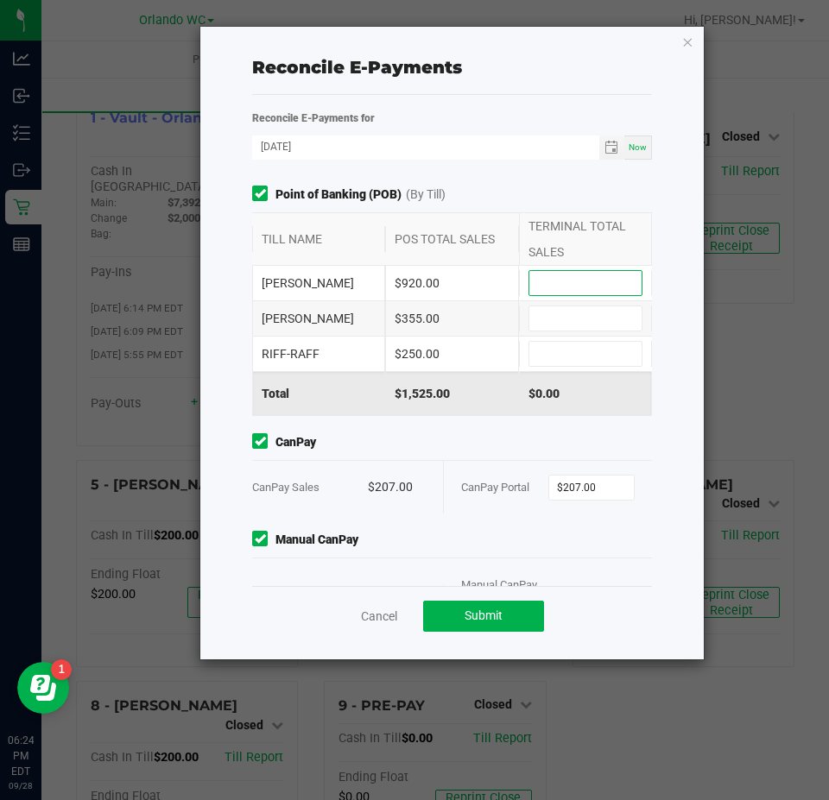
click at [558, 274] on input at bounding box center [585, 283] width 112 height 24
type input "$920.00"
click at [541, 315] on input at bounding box center [585, 318] width 112 height 24
drag, startPoint x: 572, startPoint y: 324, endPoint x: 581, endPoint y: 351, distance: 28.9
click at [574, 325] on input "355" at bounding box center [585, 318] width 112 height 24
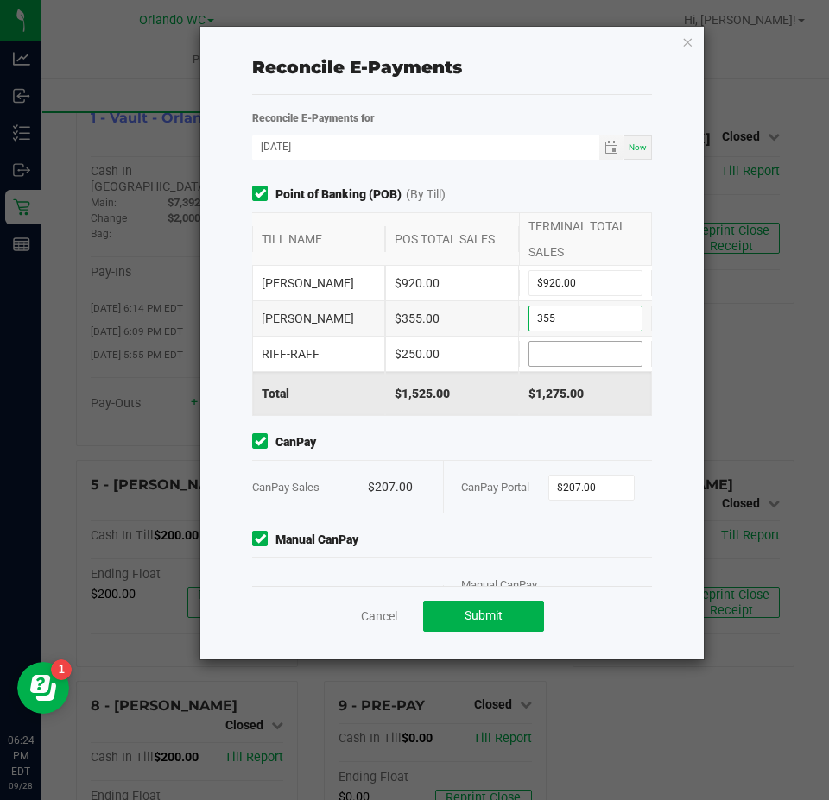
type input "$355.00"
click at [581, 351] on input at bounding box center [585, 354] width 112 height 24
type input "$250.00"
click at [472, 445] on span "CanPay" at bounding box center [452, 442] width 400 height 18
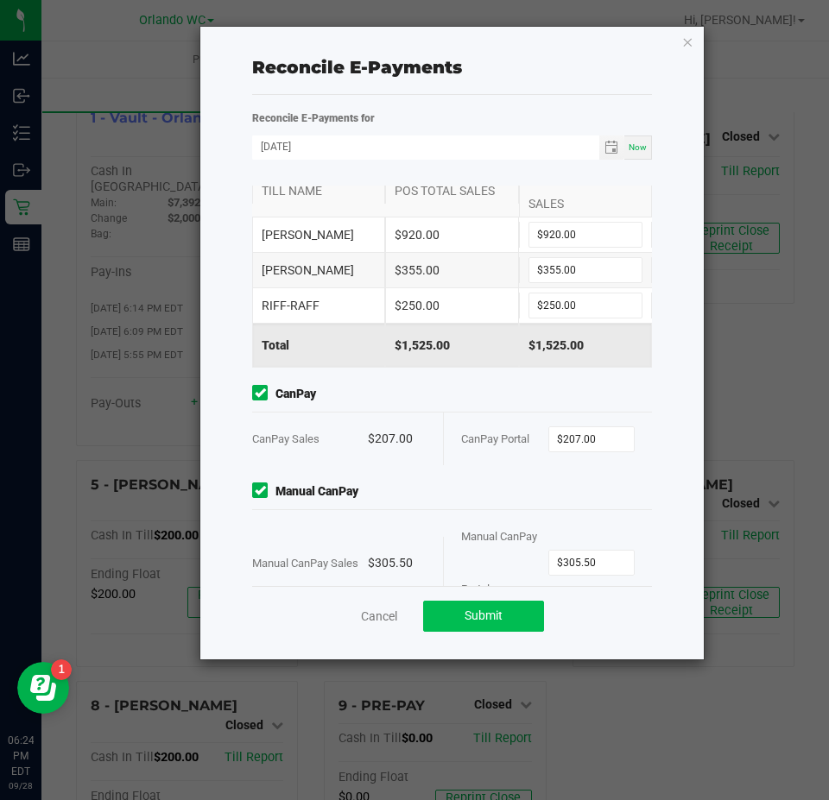
scroll to position [92, 0]
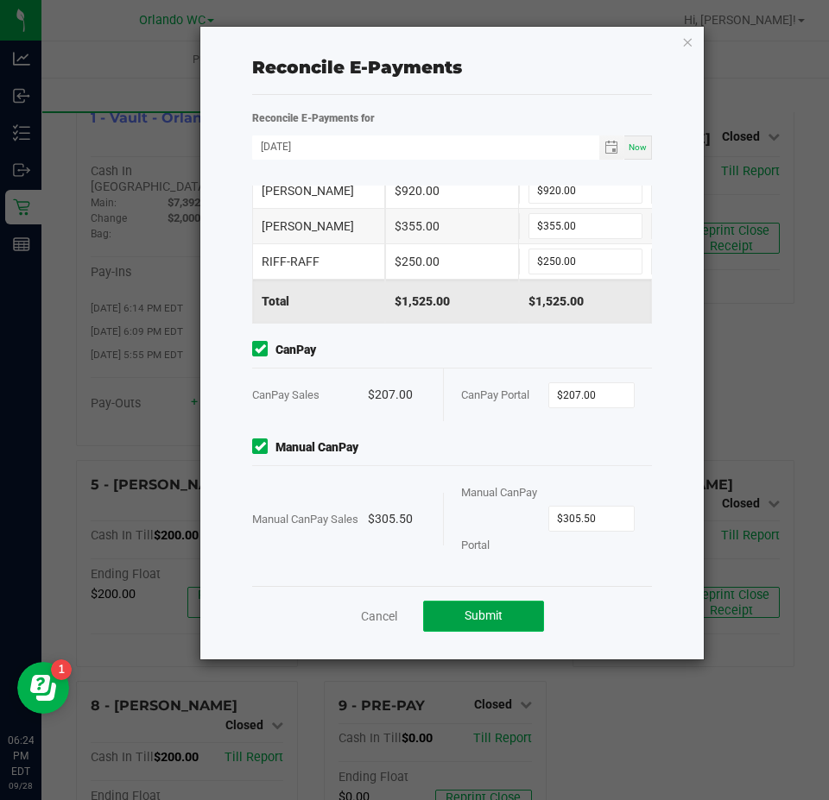
click at [530, 610] on button "Submit" at bounding box center [483, 616] width 121 height 31
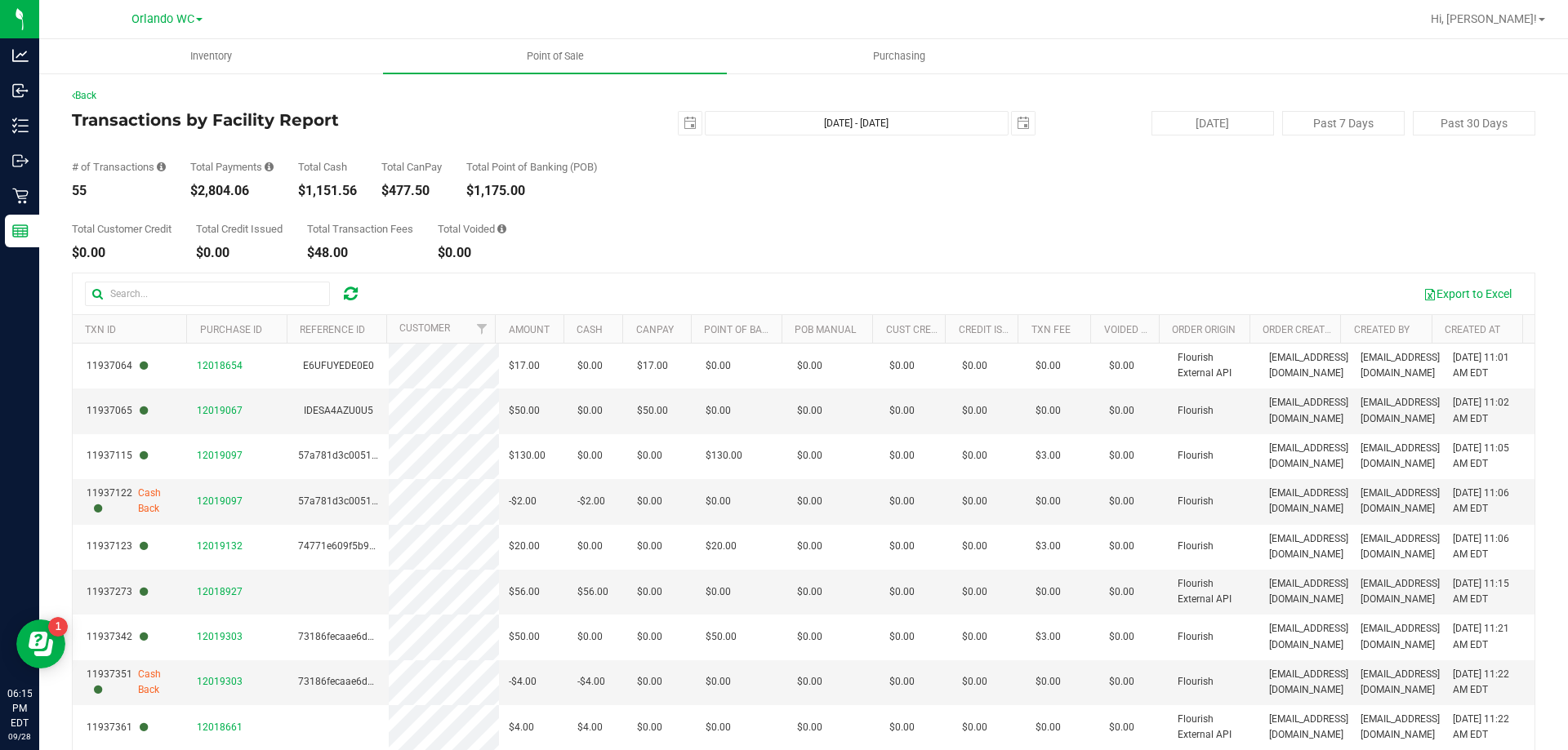
click at [350, 300] on icon at bounding box center [350, 293] width 14 height 16
click at [349, 295] on icon at bounding box center [350, 293] width 14 height 16
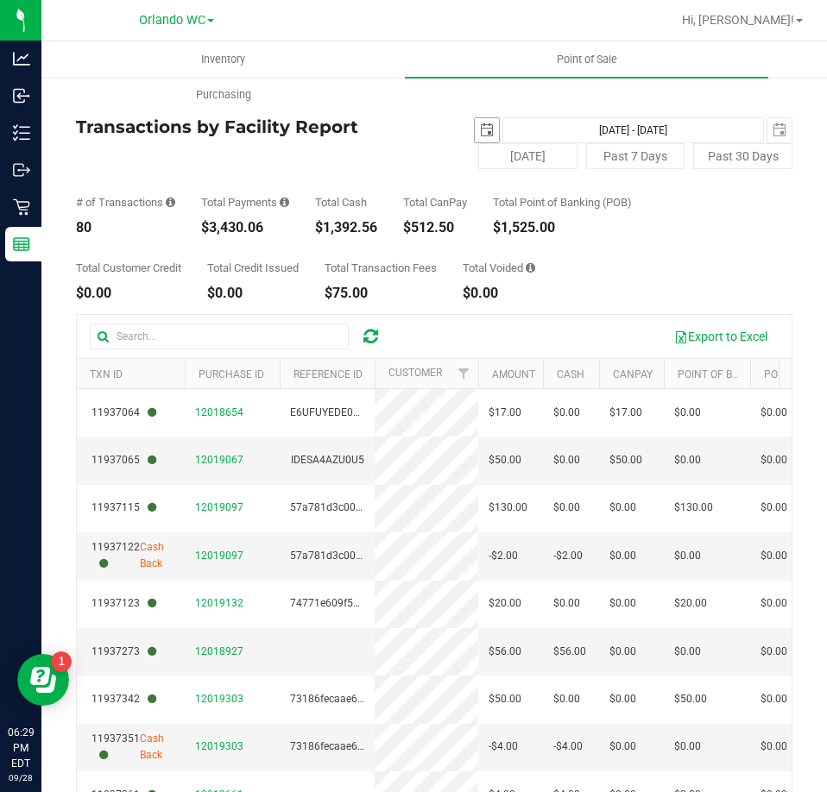
click at [481, 135] on span "select" at bounding box center [487, 130] width 14 height 14
click at [481, 134] on span "select" at bounding box center [487, 130] width 14 height 14
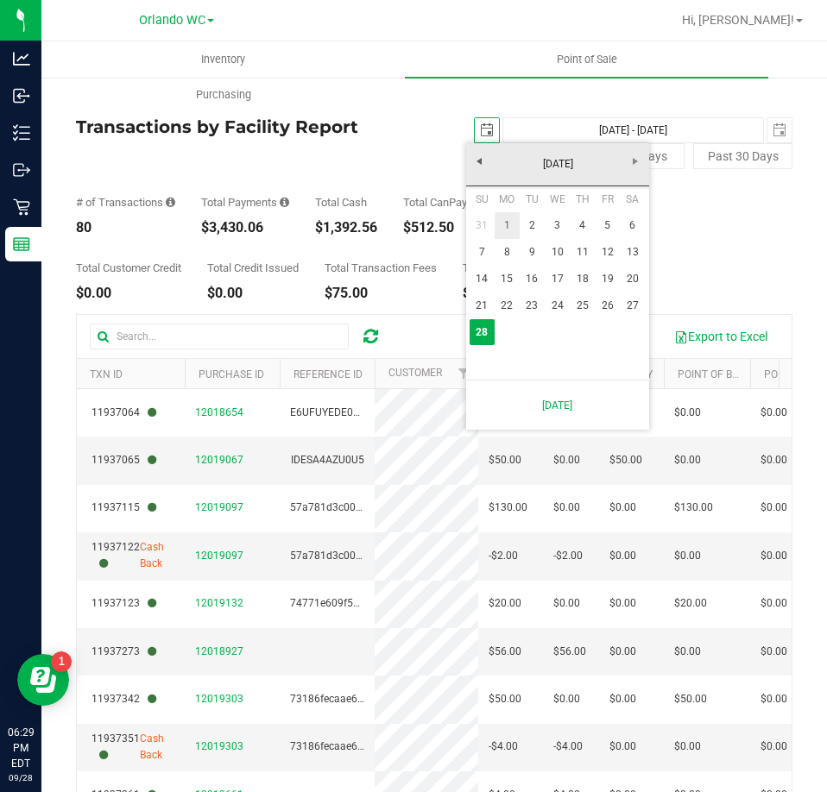
click at [503, 228] on link "1" at bounding box center [507, 225] width 25 height 27
type input "[DATE]"
type input "[DATE] - [DATE]"
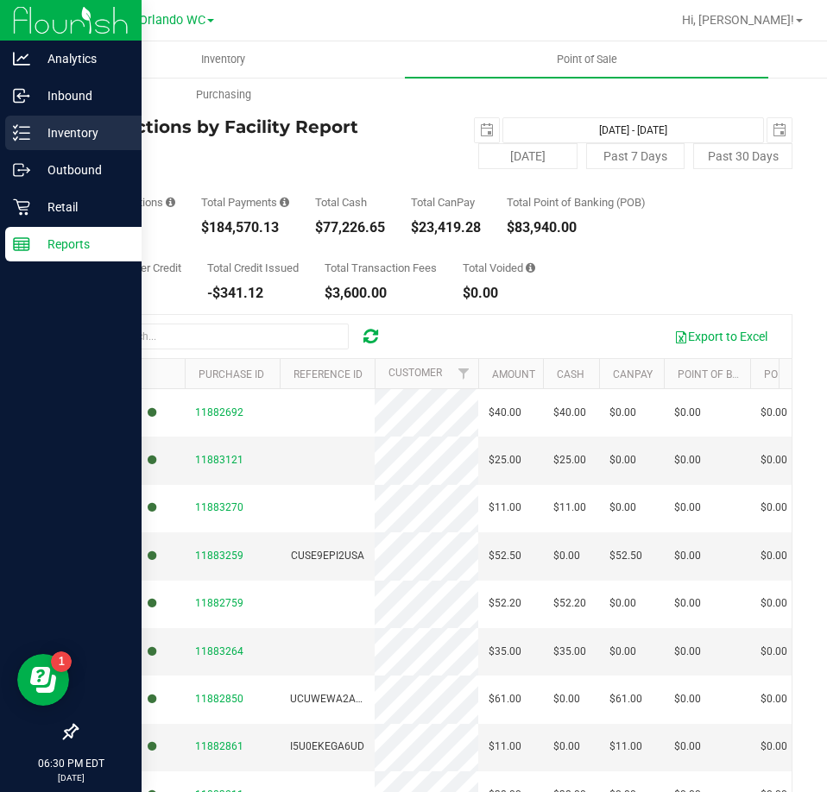
click at [35, 135] on p "Inventory" at bounding box center [82, 133] width 104 height 21
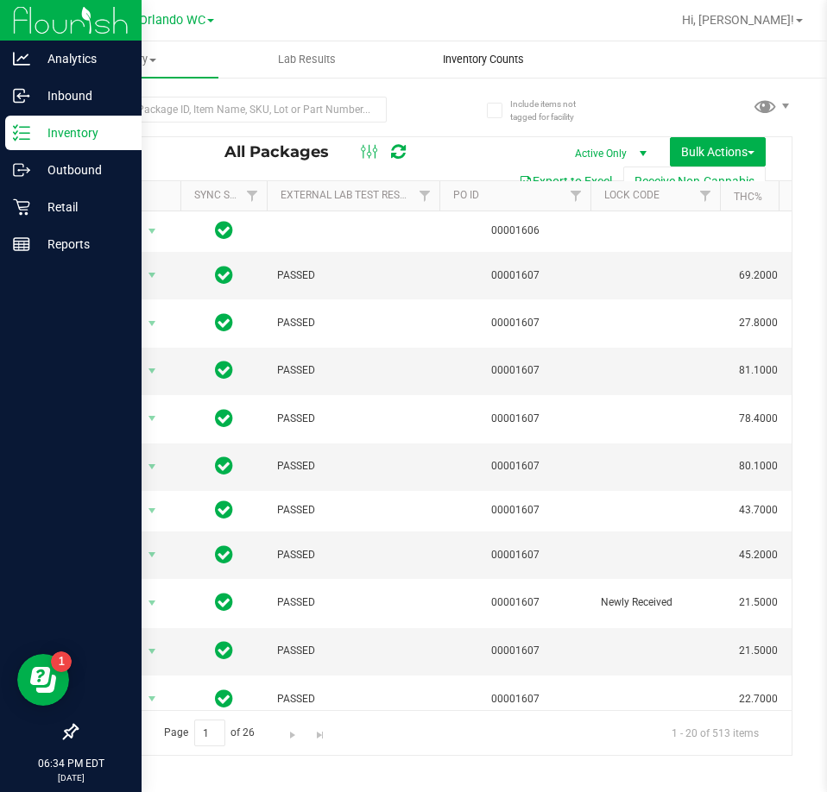
click at [478, 42] on uib-tab-heading "Inventory Counts" at bounding box center [483, 59] width 175 height 35
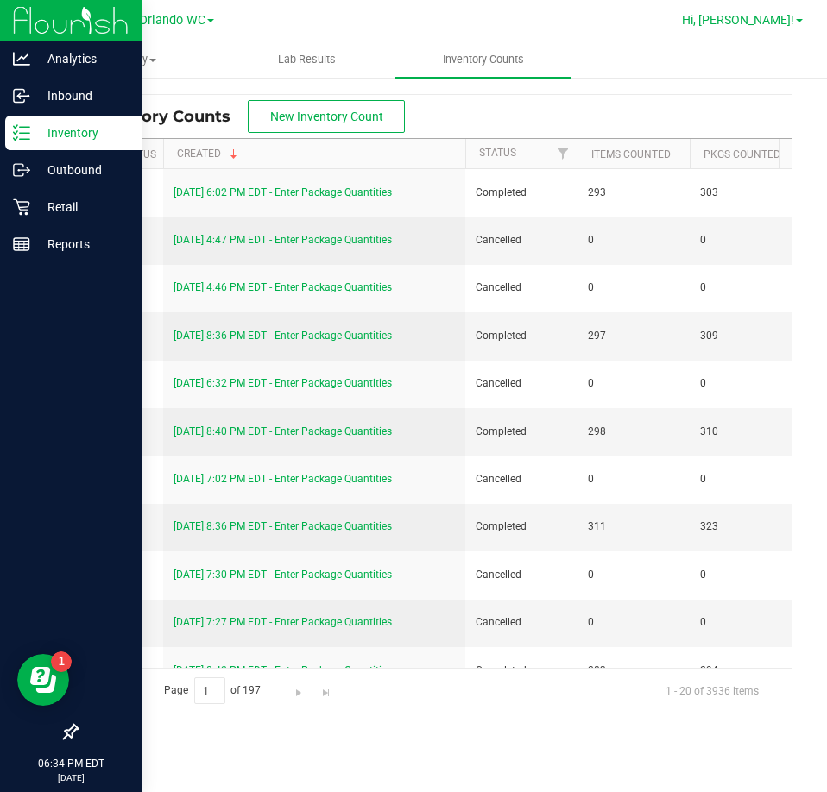
click at [770, 19] on span "Hi, [PERSON_NAME]!" at bounding box center [738, 20] width 112 height 14
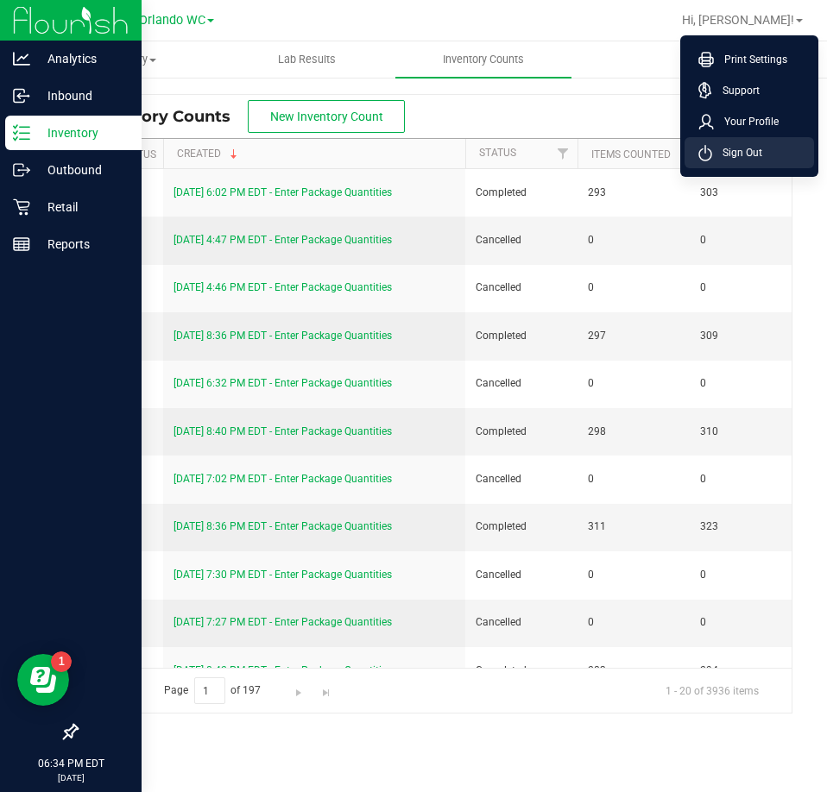
click at [739, 157] on span "Sign Out" at bounding box center [737, 152] width 50 height 17
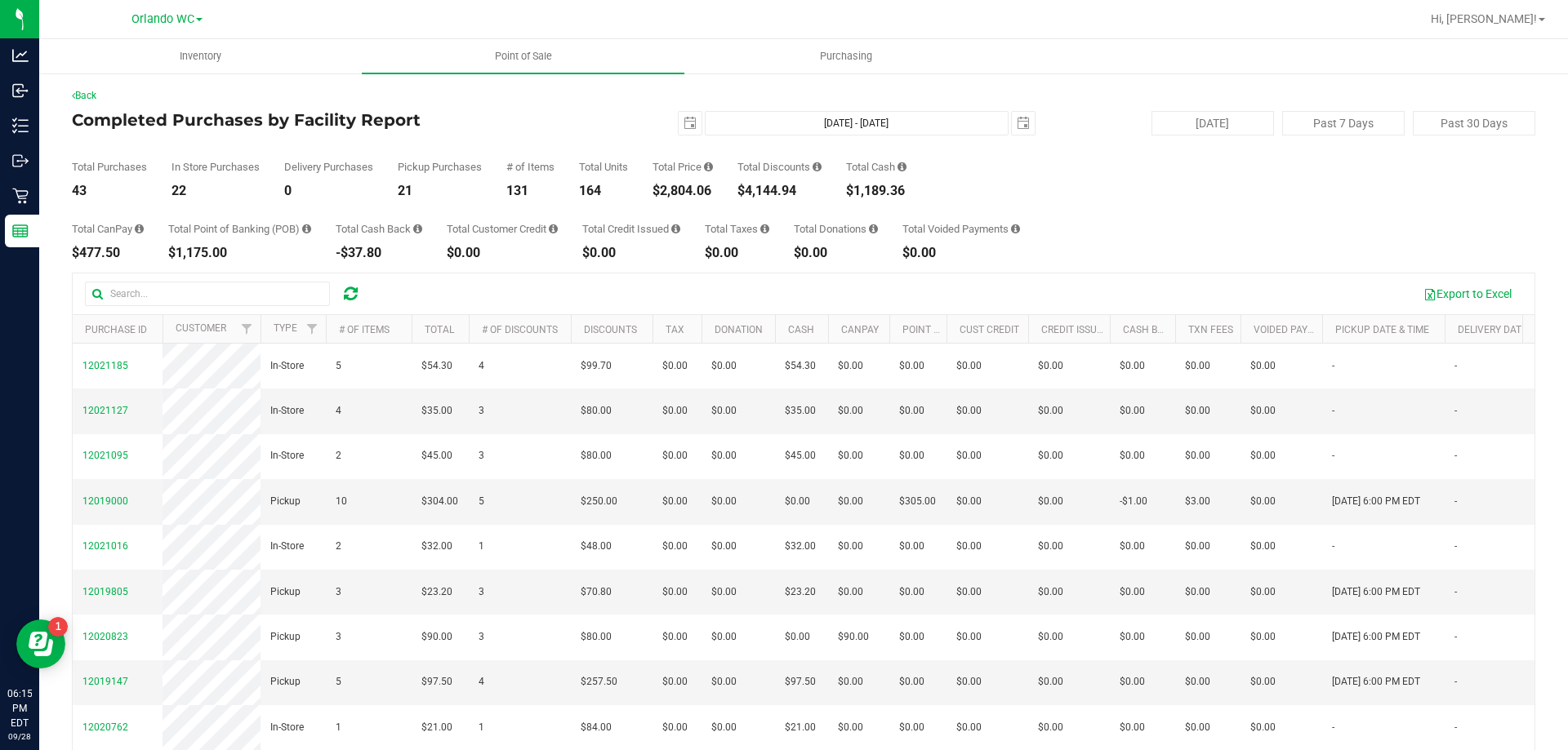
click at [344, 289] on icon at bounding box center [350, 293] width 14 height 16
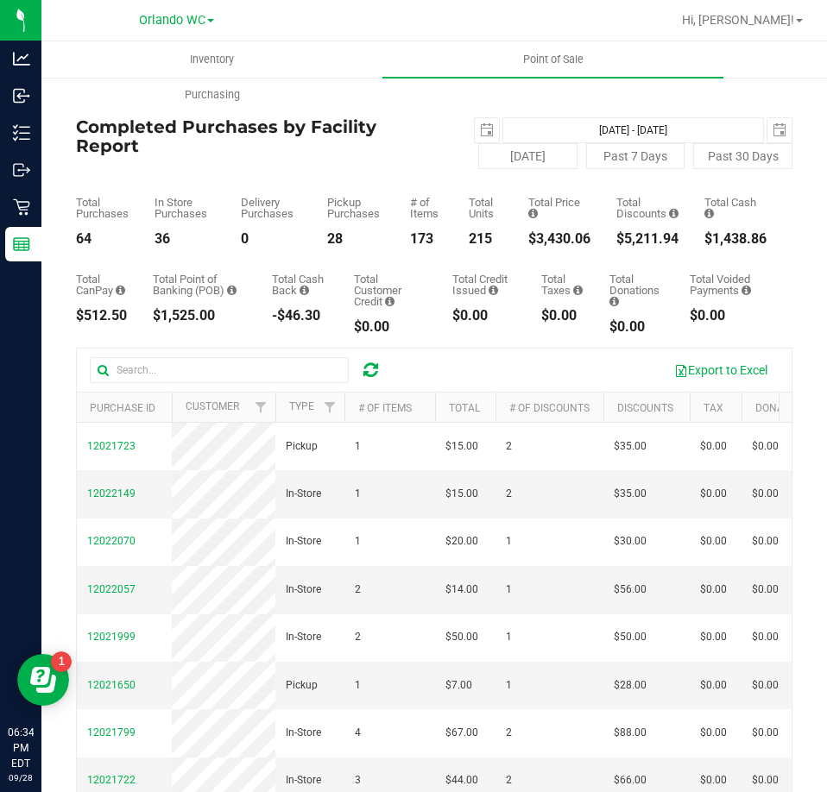
click at [361, 275] on div "Total Customer Credit" at bounding box center [390, 291] width 73 height 34
click at [764, 9] on div "Hi, [PERSON_NAME]!" at bounding box center [742, 20] width 135 height 30
